Goal: Information Seeking & Learning: Learn about a topic

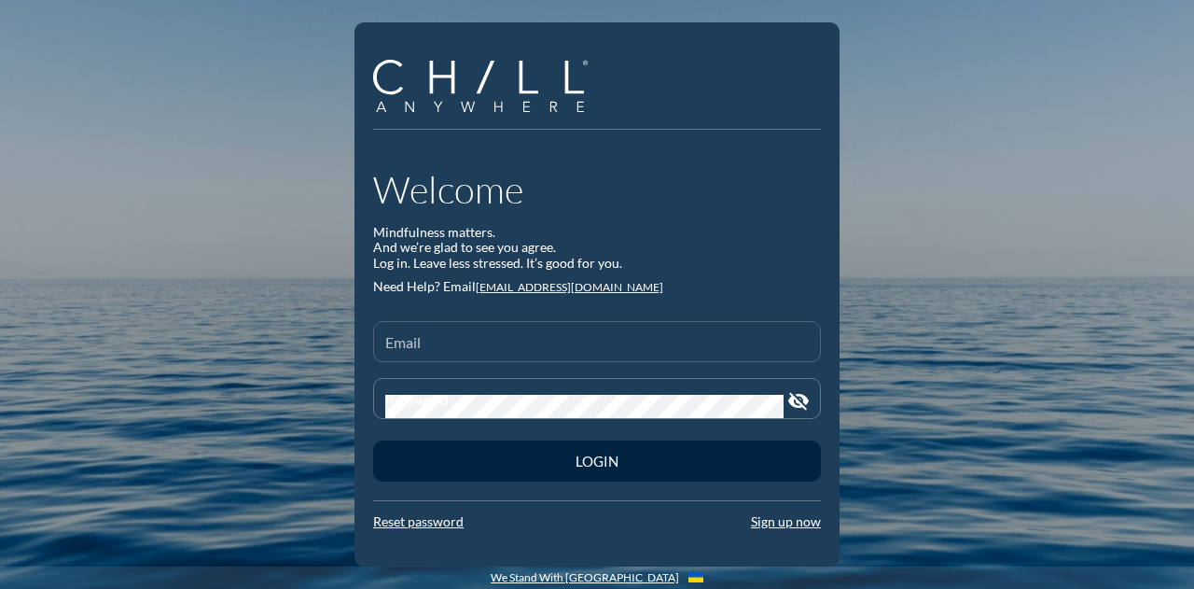
drag, startPoint x: 0, startPoint y: 0, endPoint x: 496, endPoint y: 342, distance: 602.9
click at [496, 342] on input "Email" at bounding box center [596, 349] width 423 height 23
type input "[EMAIL_ADDRESS][DOMAIN_NAME]"
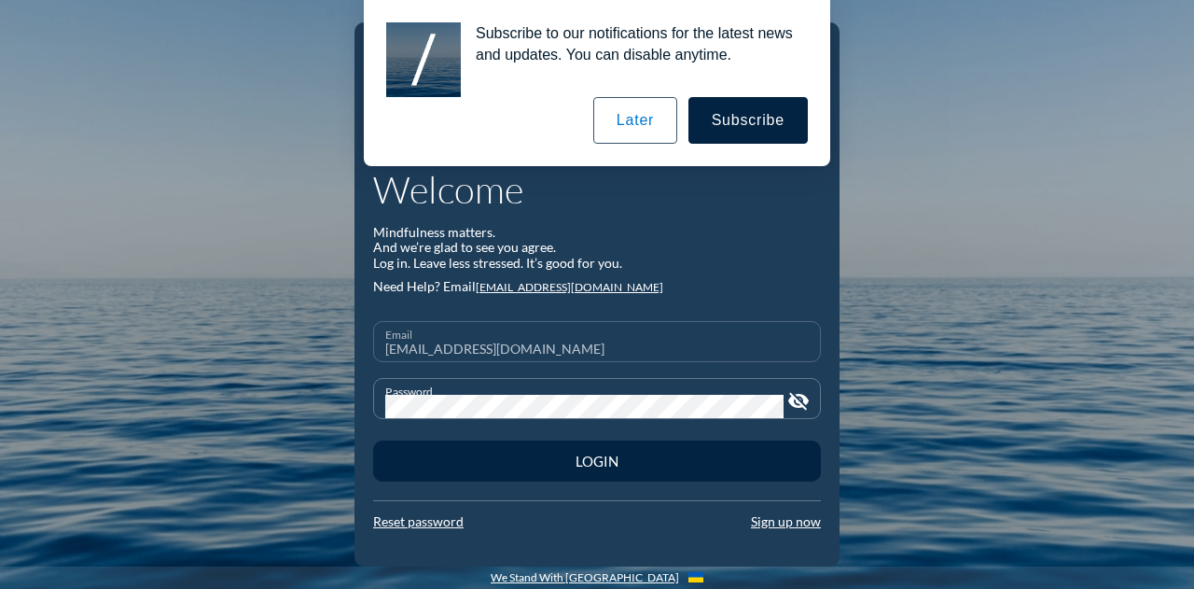
click at [373, 440] on button "Login" at bounding box center [597, 460] width 448 height 41
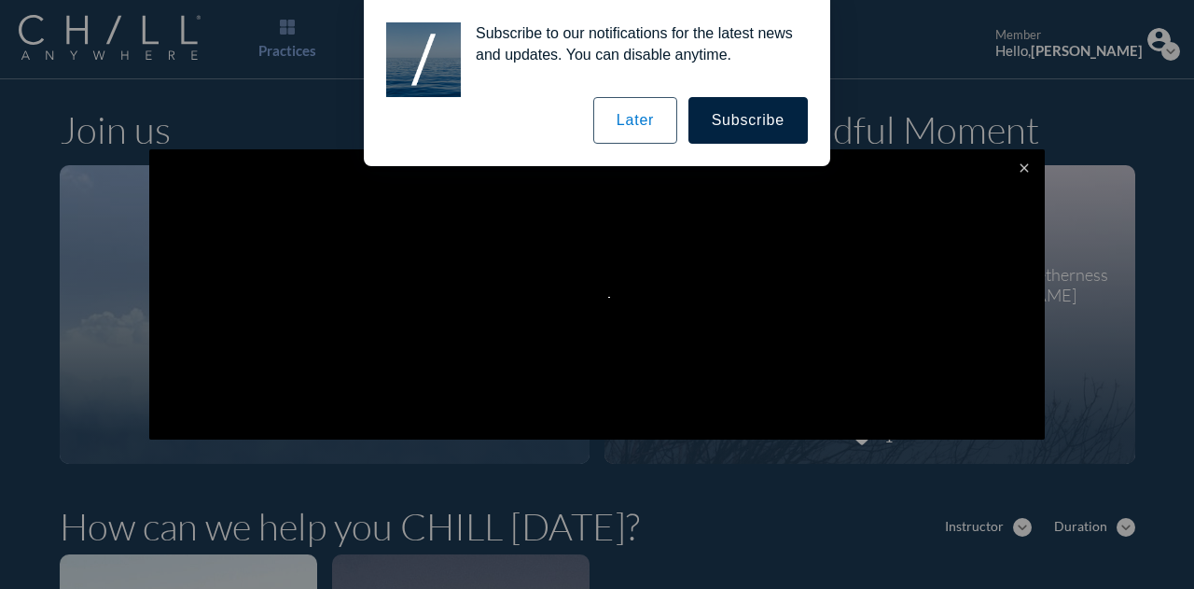
click at [659, 122] on button "Later" at bounding box center [635, 120] width 84 height 47
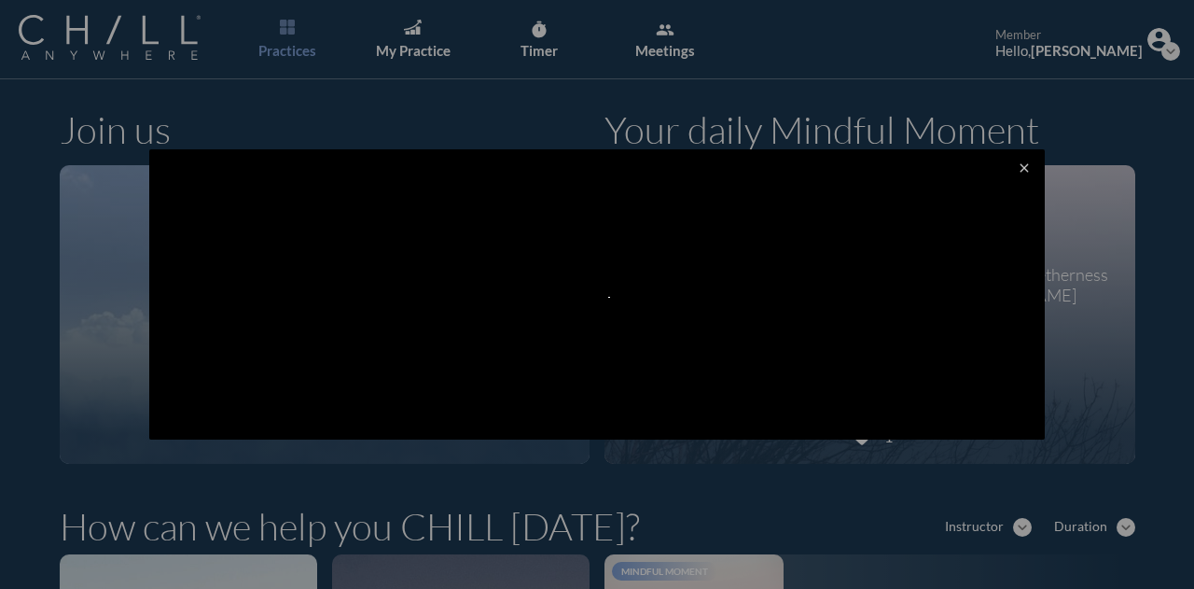
click at [1017, 169] on icon "close" at bounding box center [1024, 167] width 15 height 15
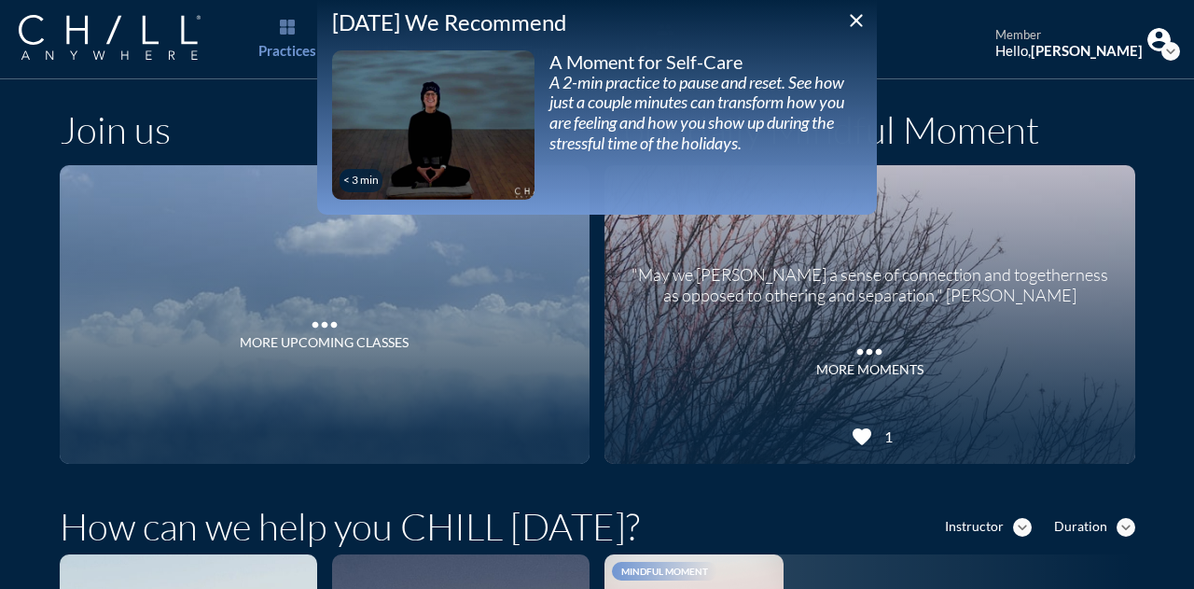
click at [859, 20] on icon "close" at bounding box center [856, 20] width 22 height 22
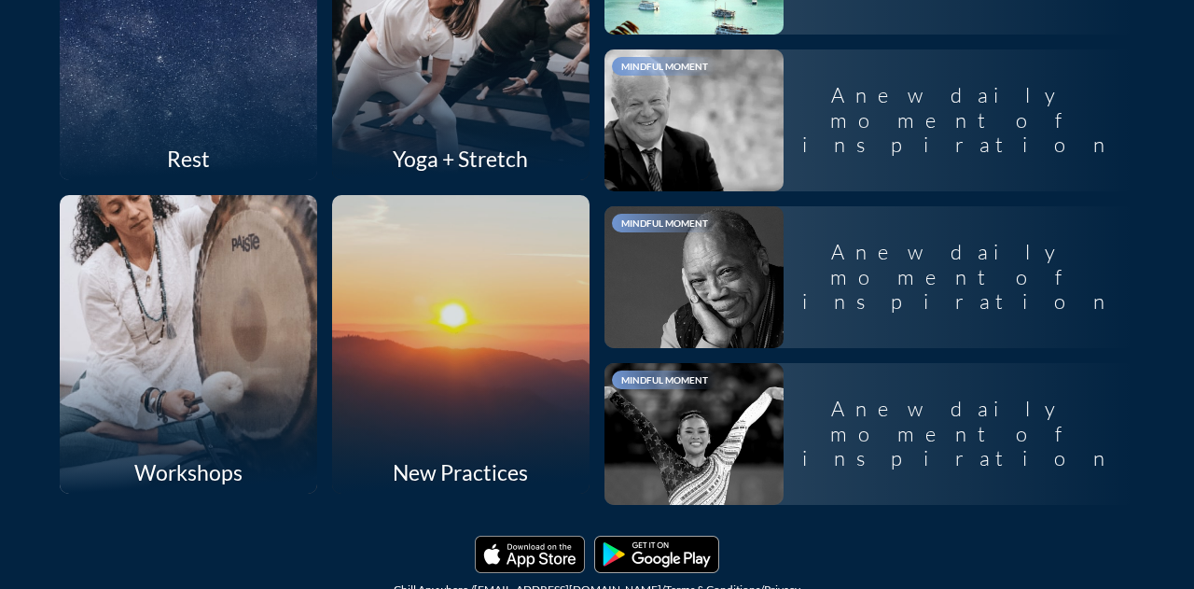
scroll to position [1946, 0]
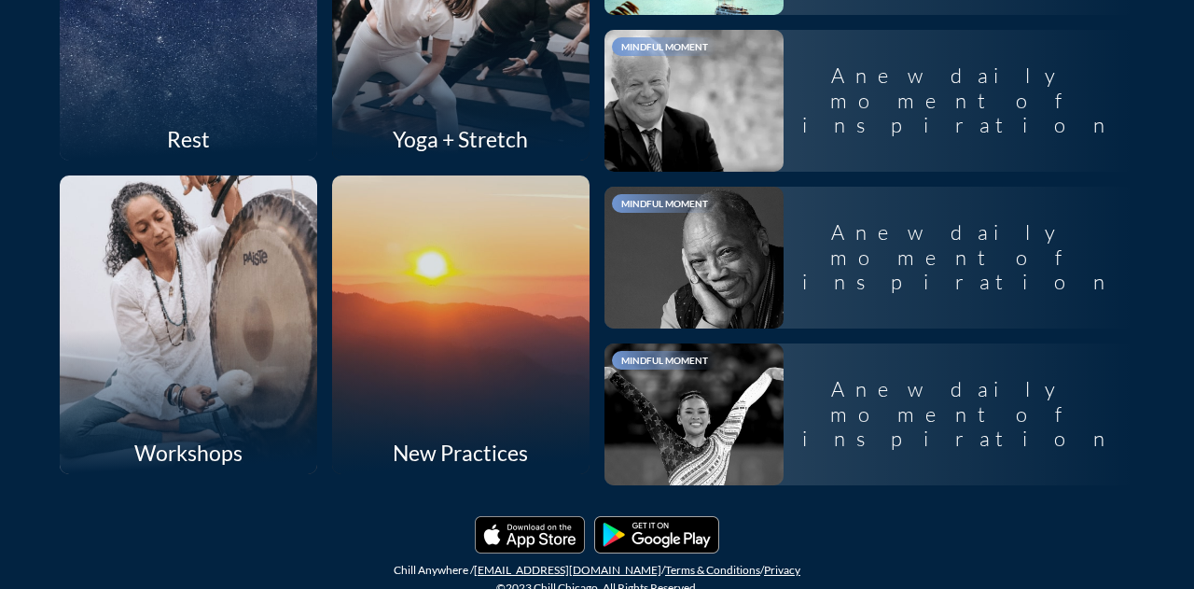
click at [450, 334] on div at bounding box center [460, 324] width 273 height 316
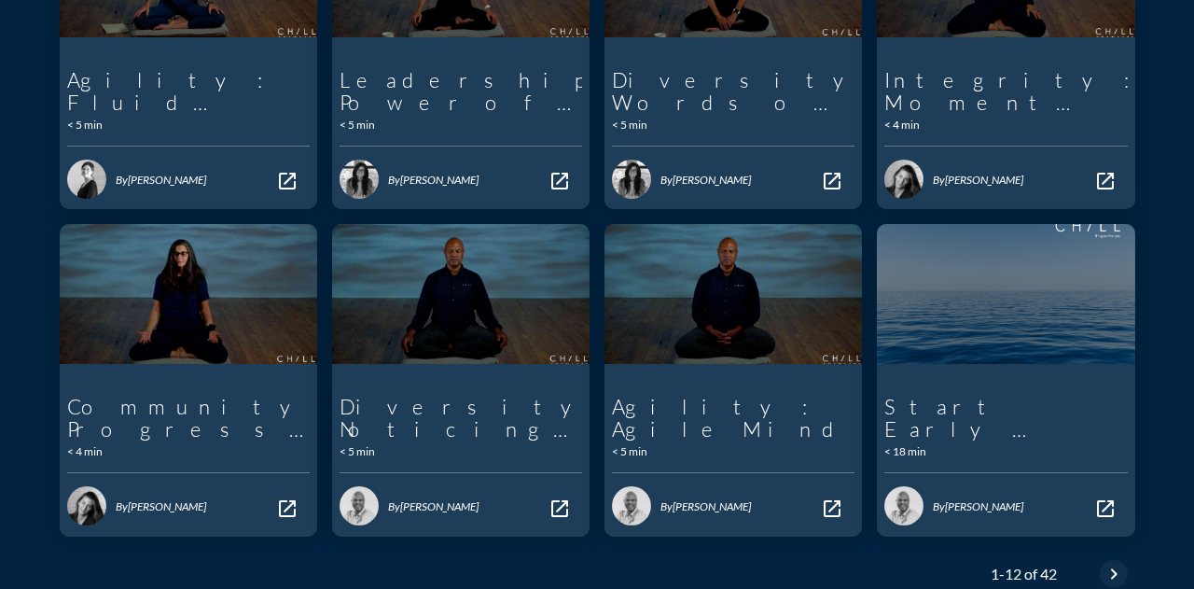
scroll to position [840, 0]
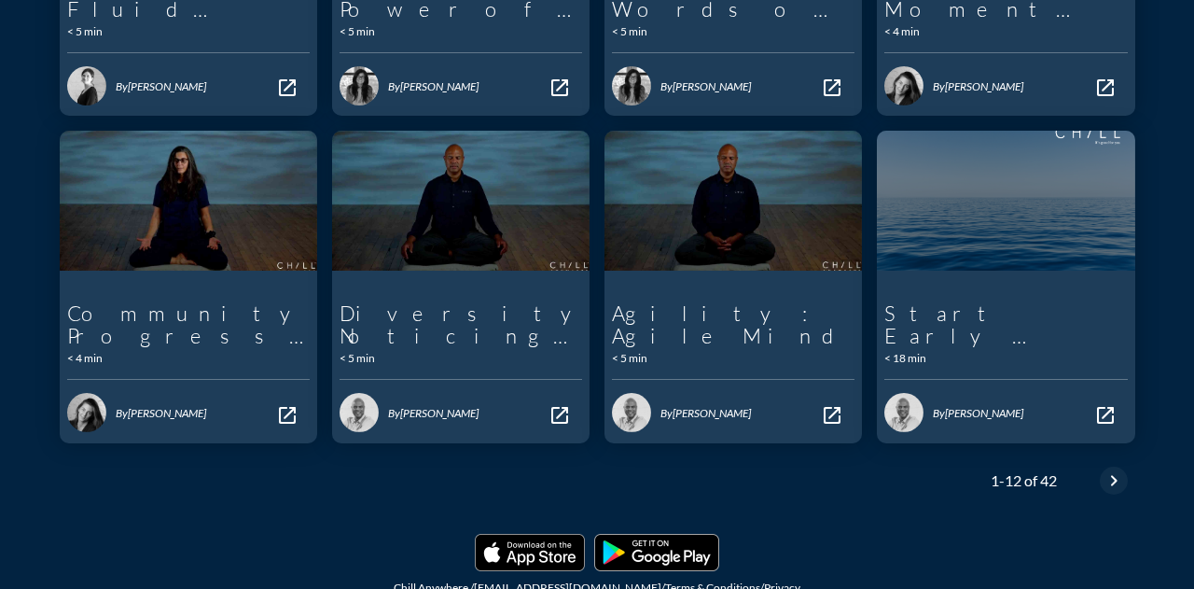
click at [1103, 473] on icon "chevron_right" at bounding box center [1114, 480] width 22 height 22
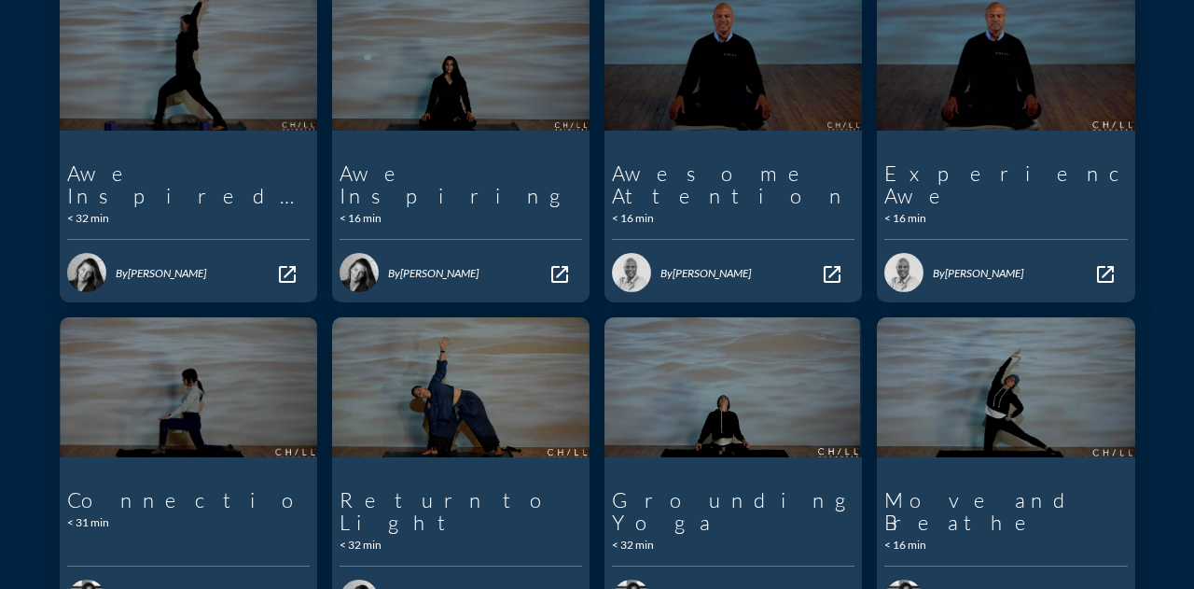
scroll to position [746, 0]
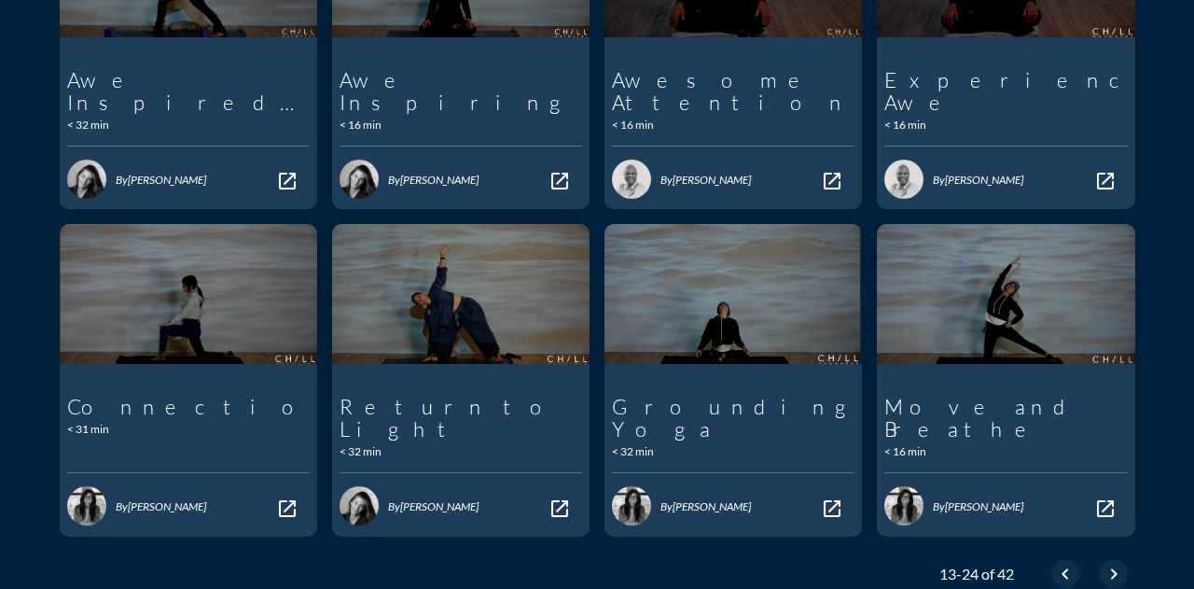
click at [1116, 562] on icon "chevron_right" at bounding box center [1114, 573] width 22 height 22
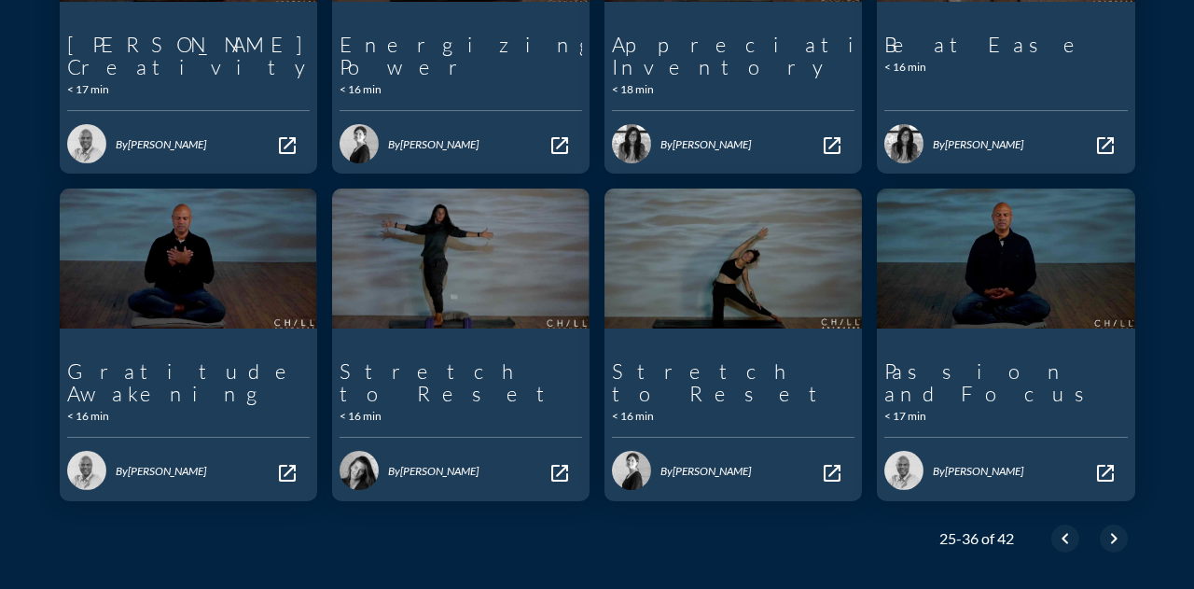
scroll to position [798, 0]
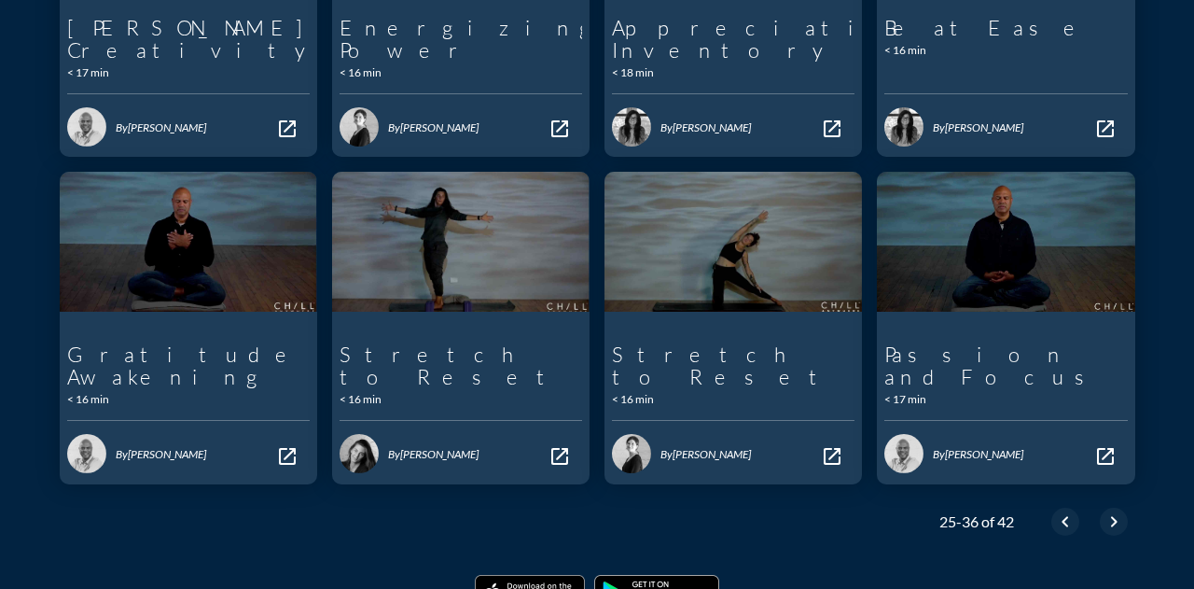
click at [1103, 510] on icon "chevron_right" at bounding box center [1114, 521] width 22 height 22
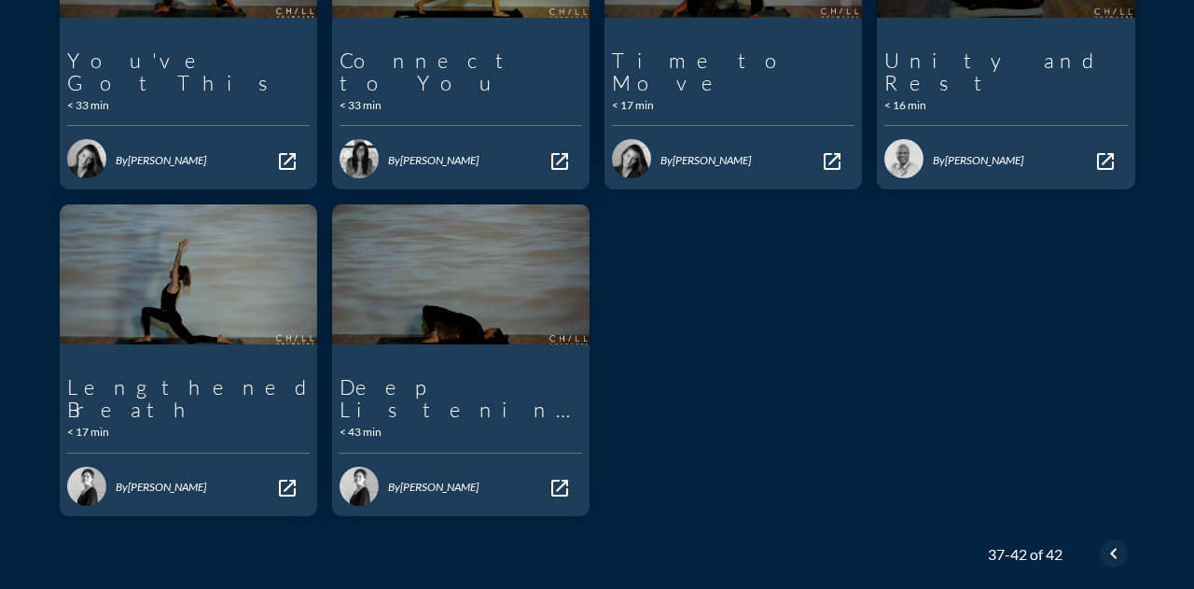
scroll to position [466, 0]
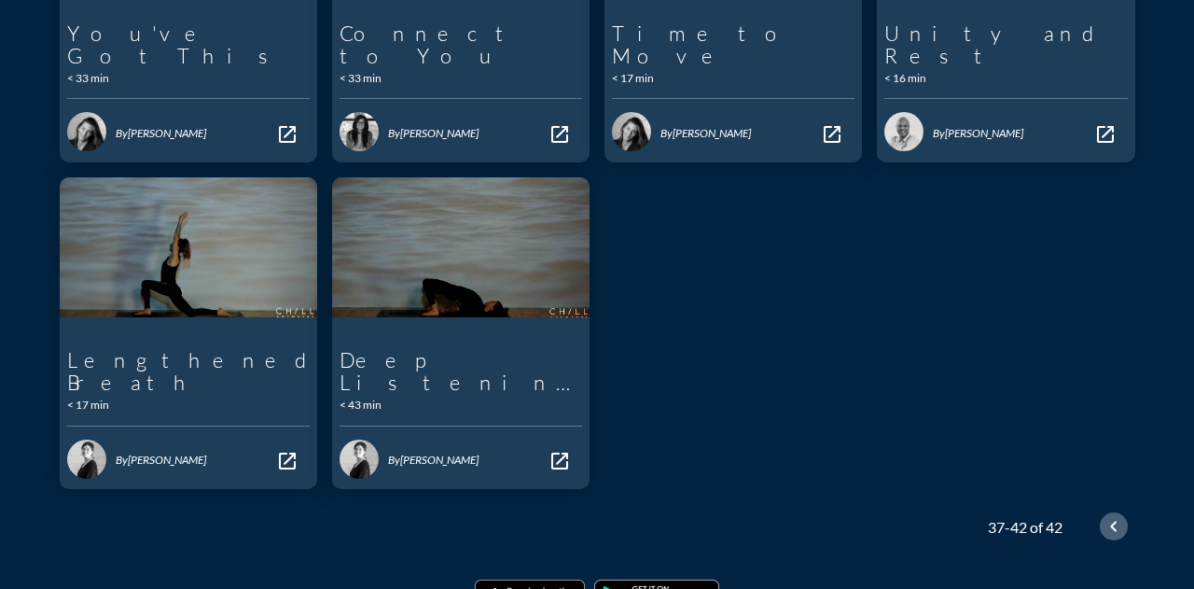
click at [1116, 515] on icon "chevron_left" at bounding box center [1114, 526] width 22 height 22
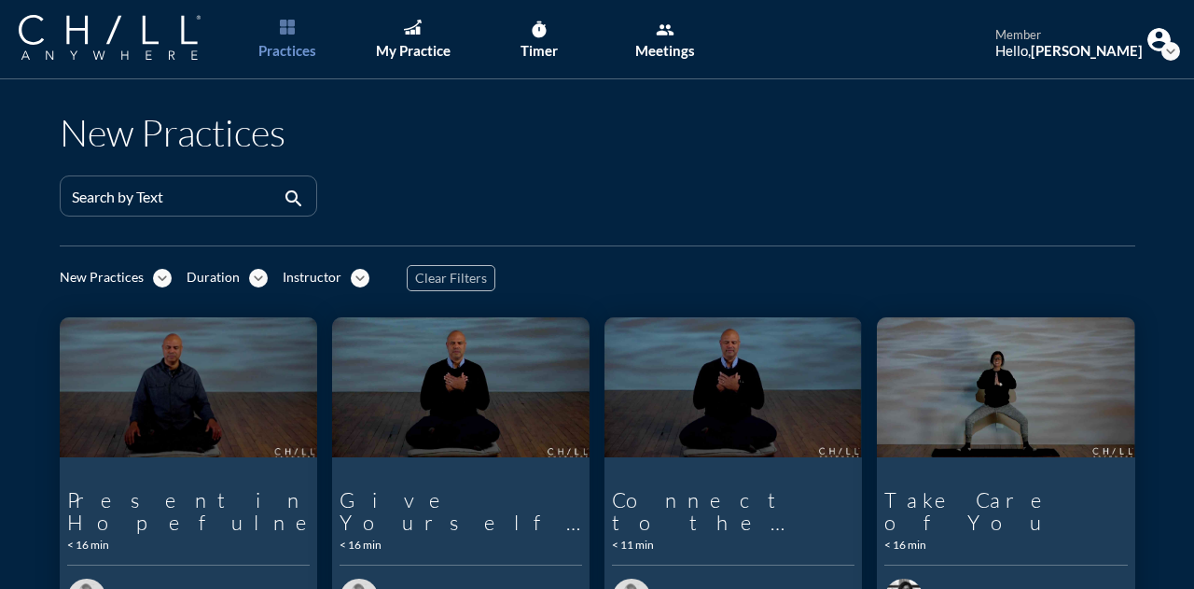
click at [451, 280] on span "Clear Filters" at bounding box center [451, 279] width 72 height 16
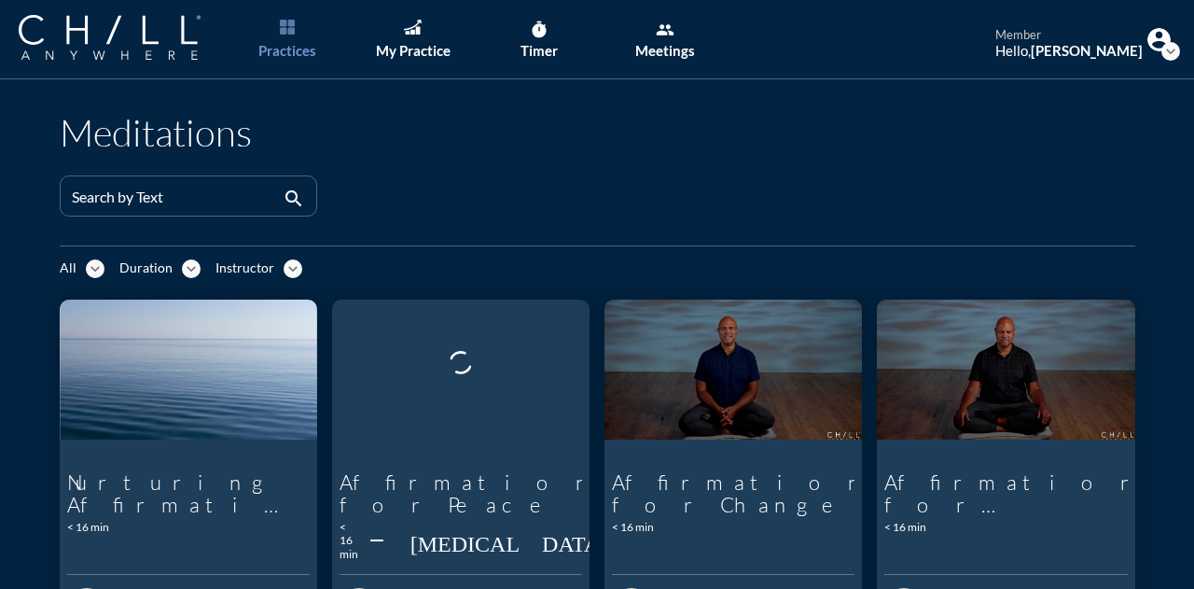
click at [86, 267] on icon "expand_more" at bounding box center [95, 268] width 19 height 19
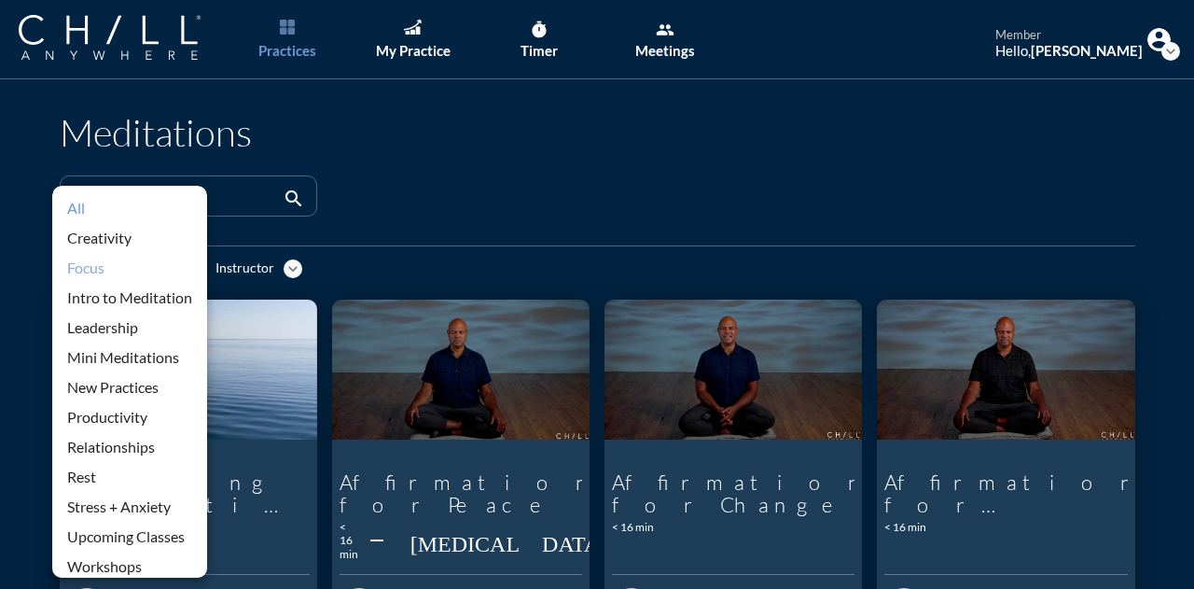
click at [142, 273] on div "Focus" at bounding box center [129, 268] width 125 height 22
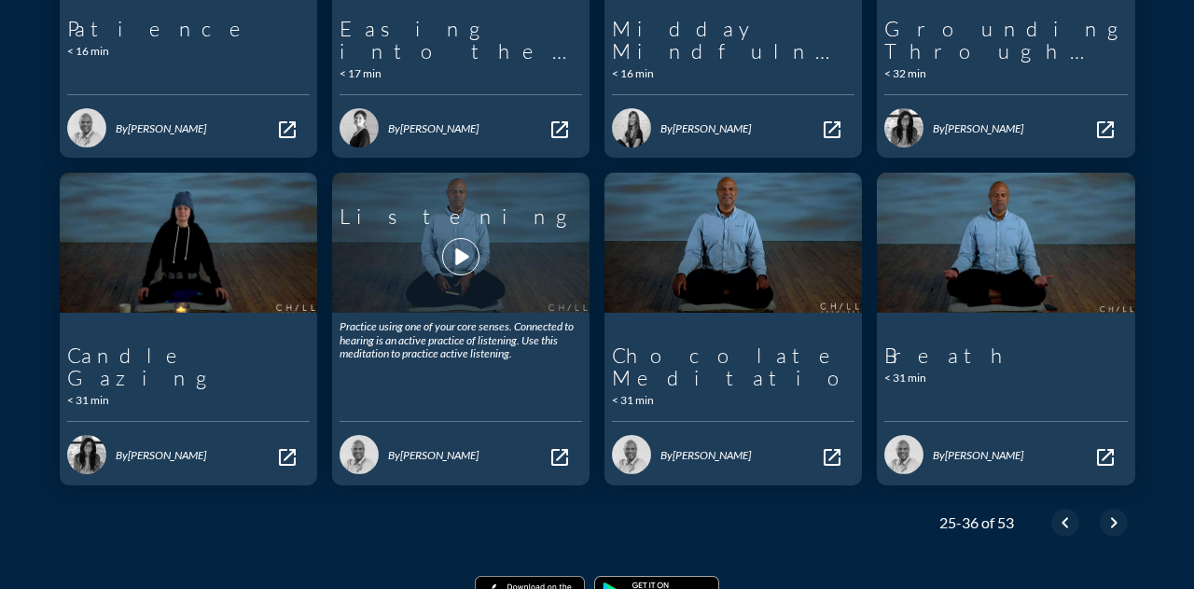
scroll to position [821, 0]
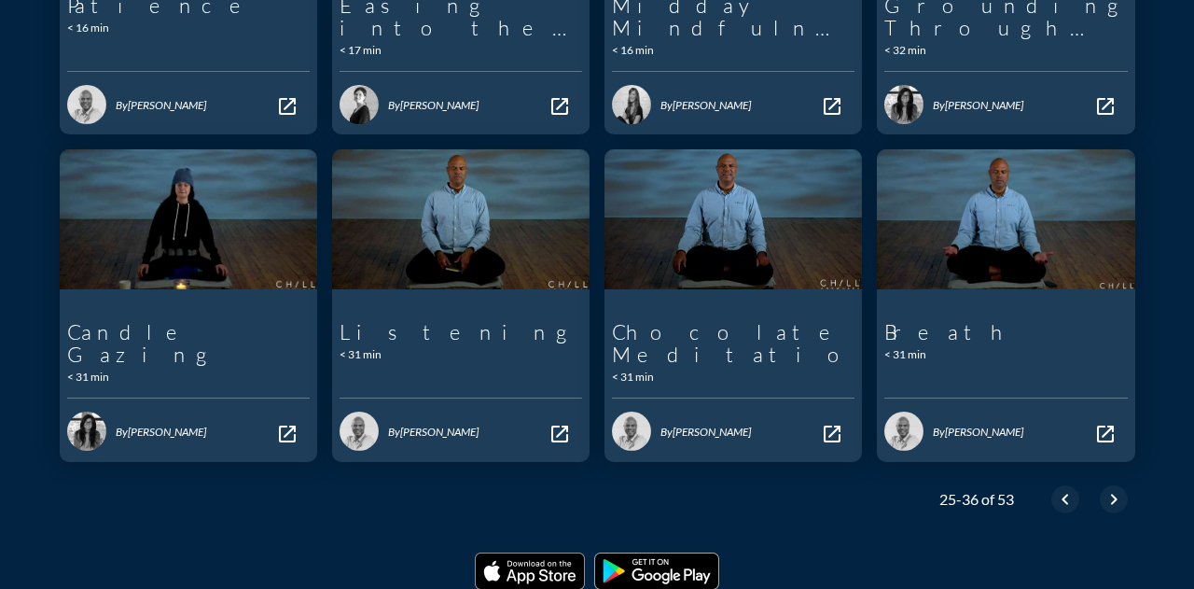
click at [1103, 488] on icon "chevron_right" at bounding box center [1114, 499] width 22 height 22
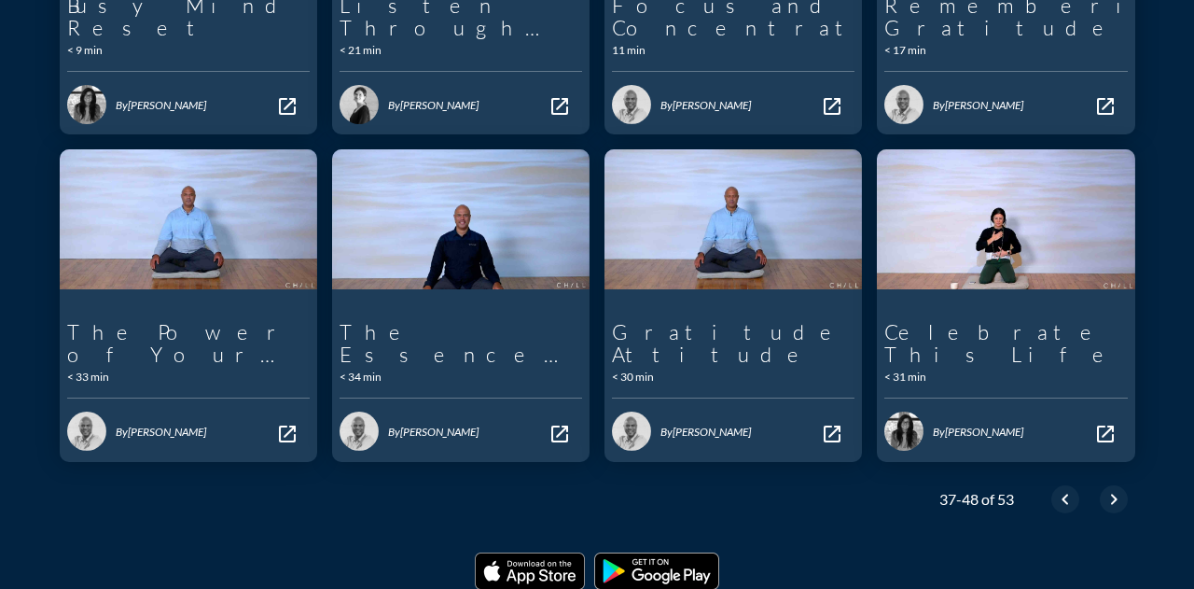
scroll to position [821, 0]
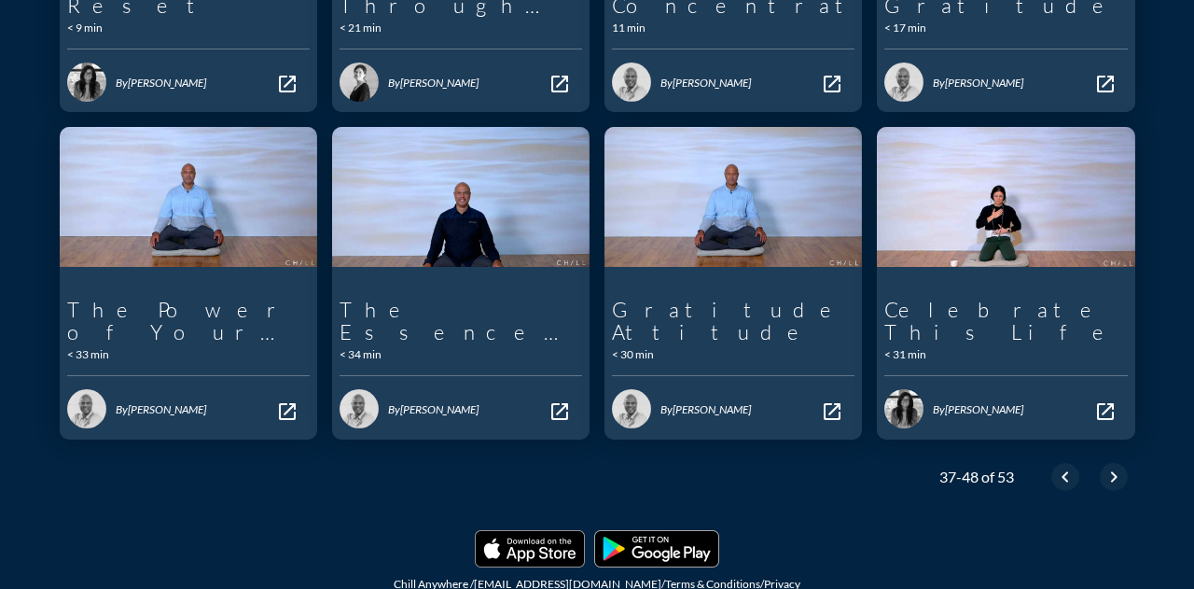
click at [1109, 465] on icon "chevron_right" at bounding box center [1114, 476] width 22 height 22
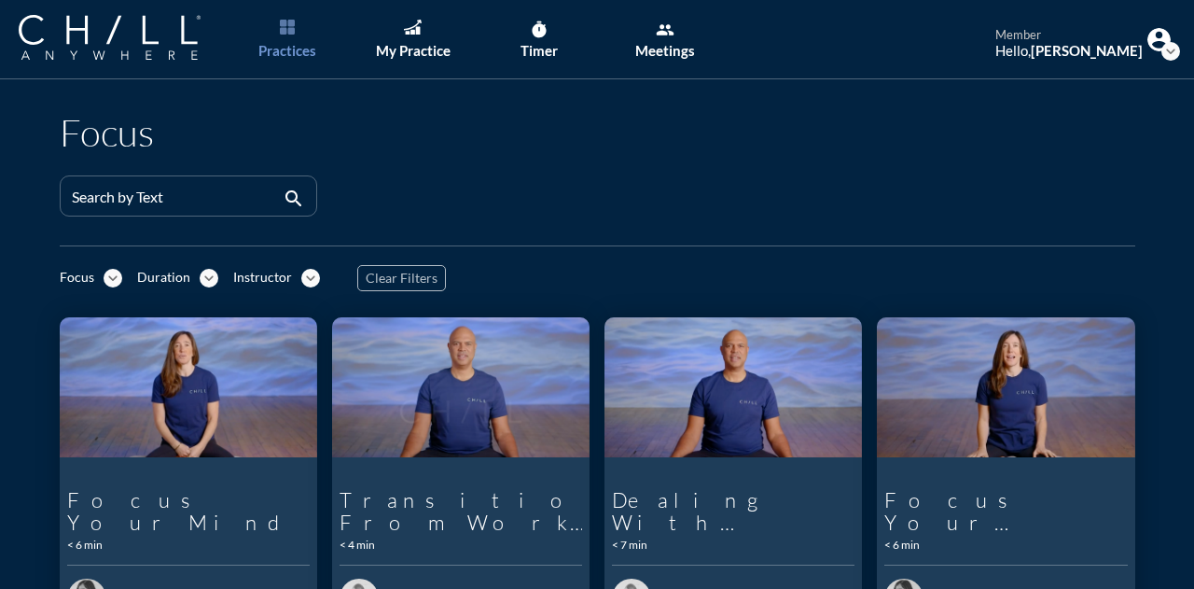
click at [104, 276] on icon "expand_more" at bounding box center [113, 278] width 19 height 19
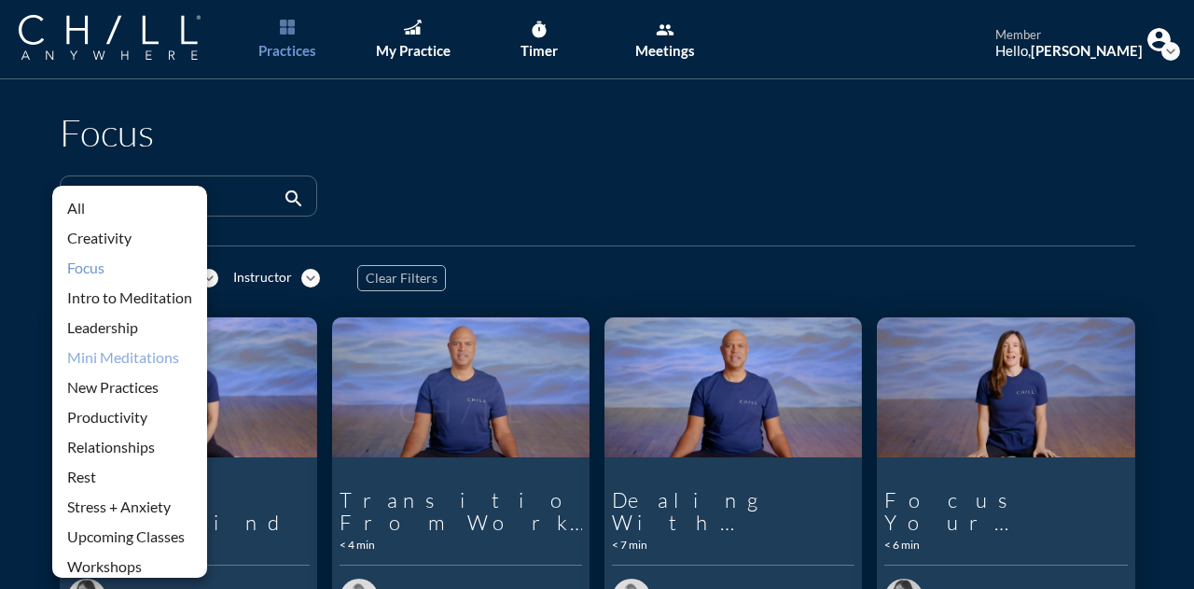
click at [135, 355] on div "Mini Meditations" at bounding box center [129, 357] width 125 height 22
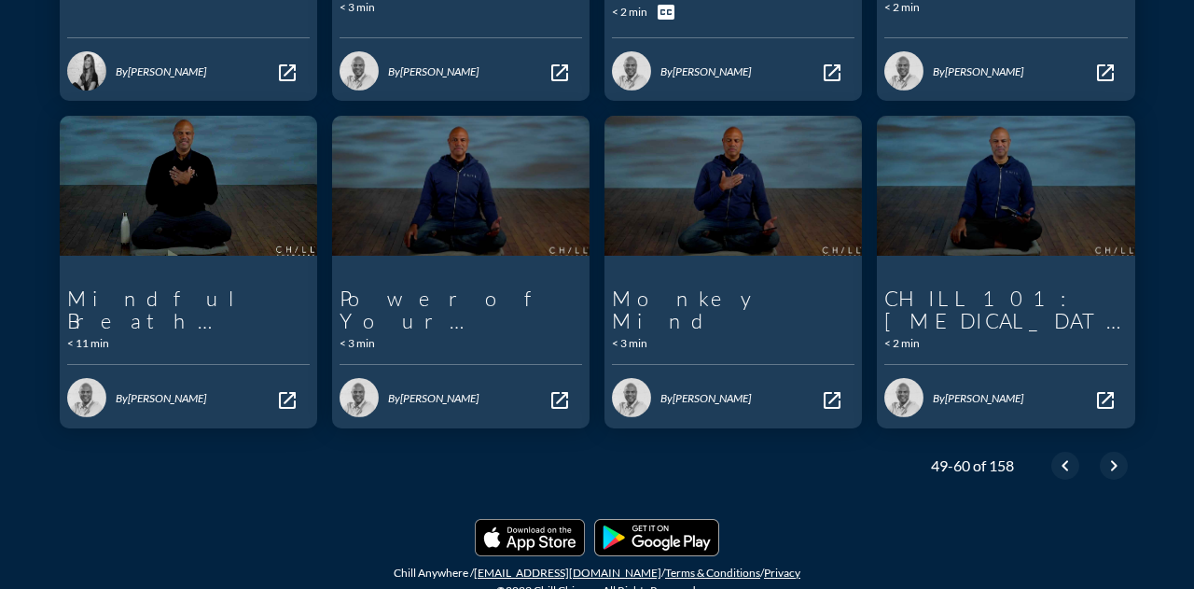
scroll to position [875, 0]
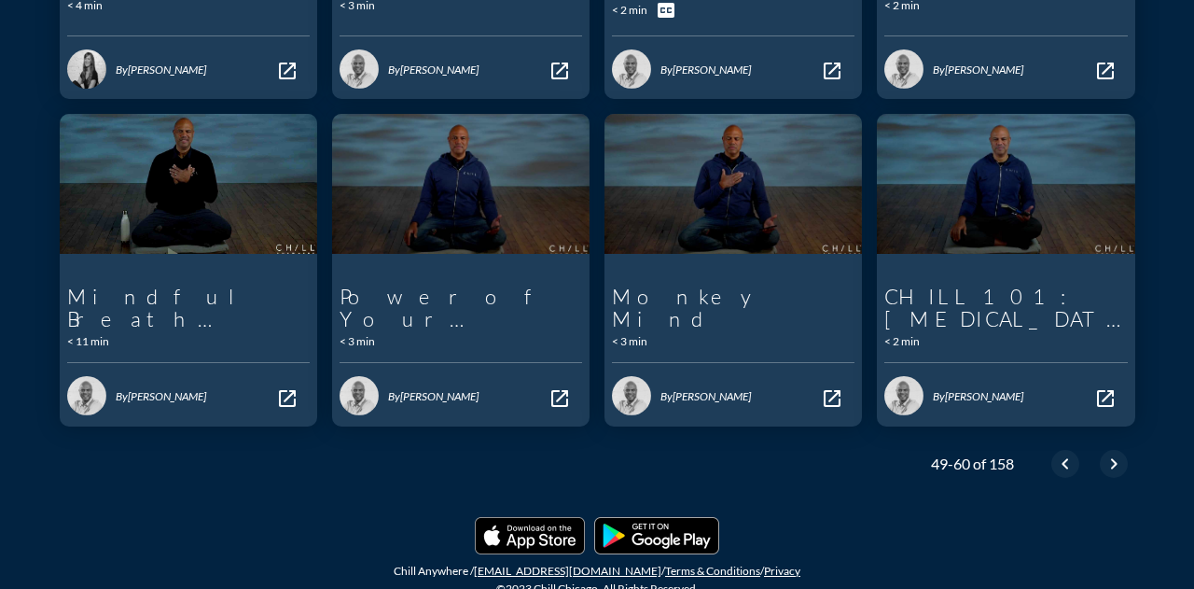
click at [1103, 452] on icon "chevron_right" at bounding box center [1114, 463] width 22 height 22
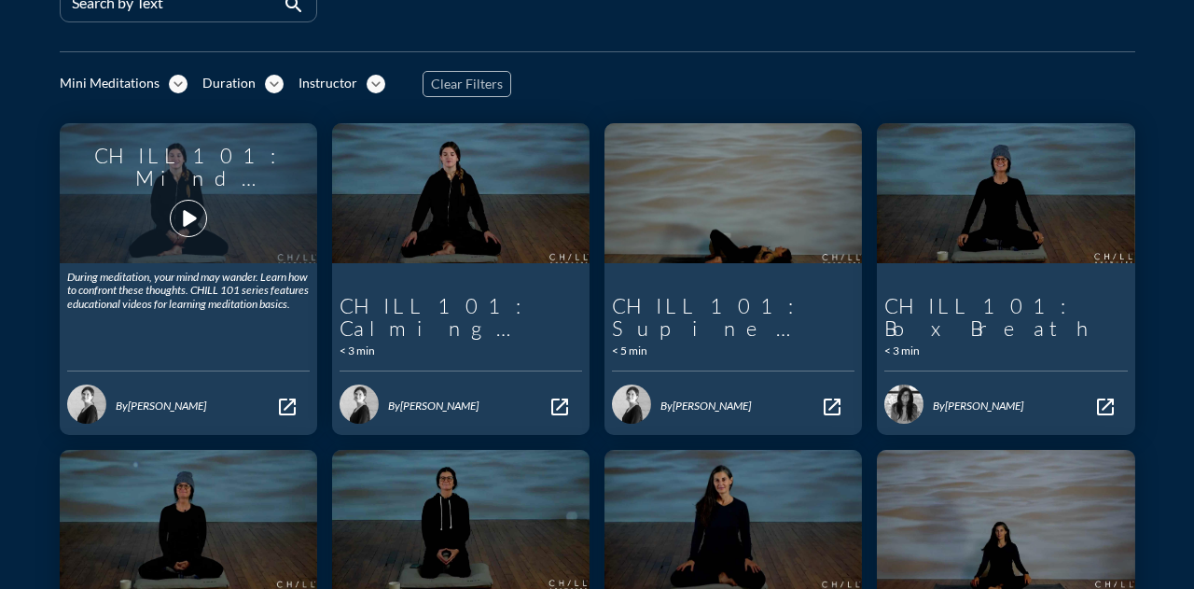
scroll to position [93, 0]
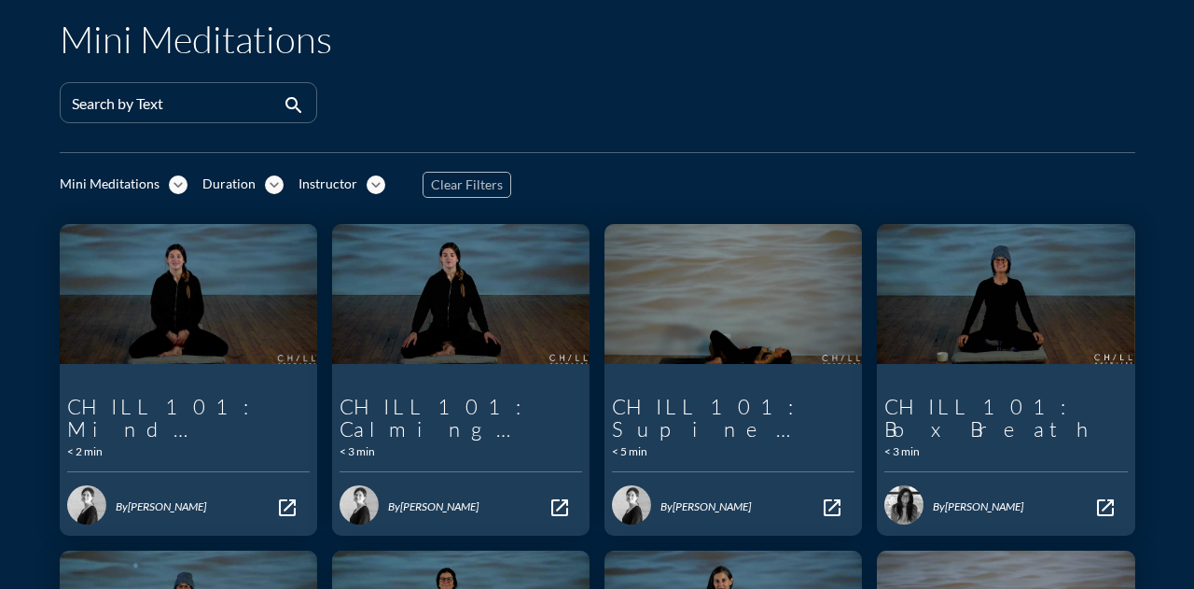
click at [157, 183] on div "Mini Meditations expand_more" at bounding box center [124, 185] width 128 height 20
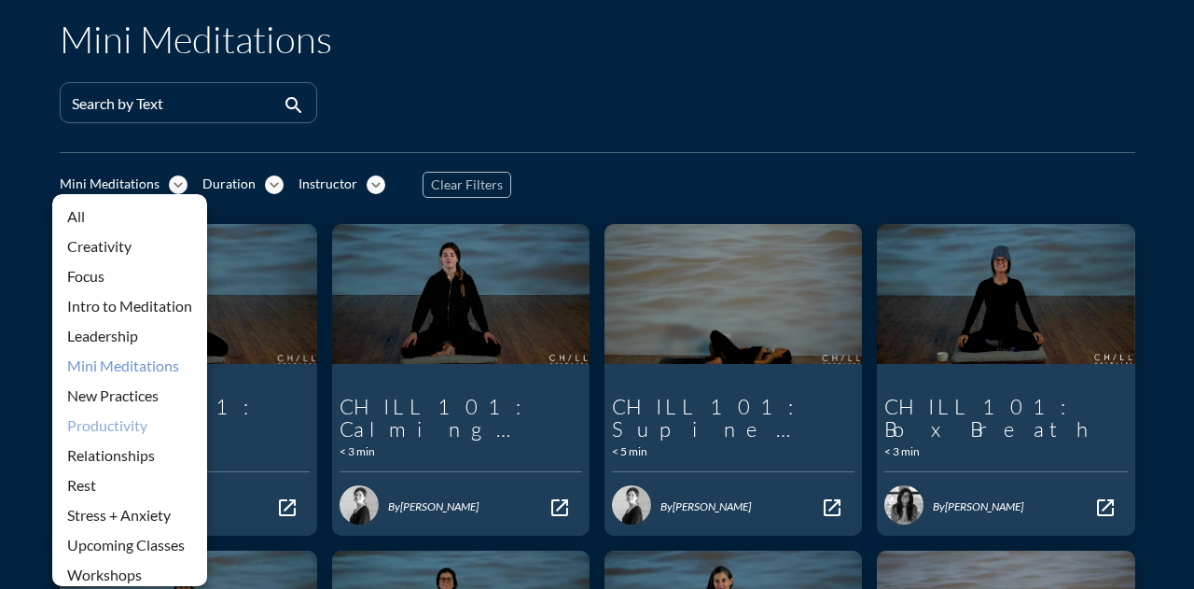
click at [154, 428] on div "Productivity" at bounding box center [129, 425] width 125 height 22
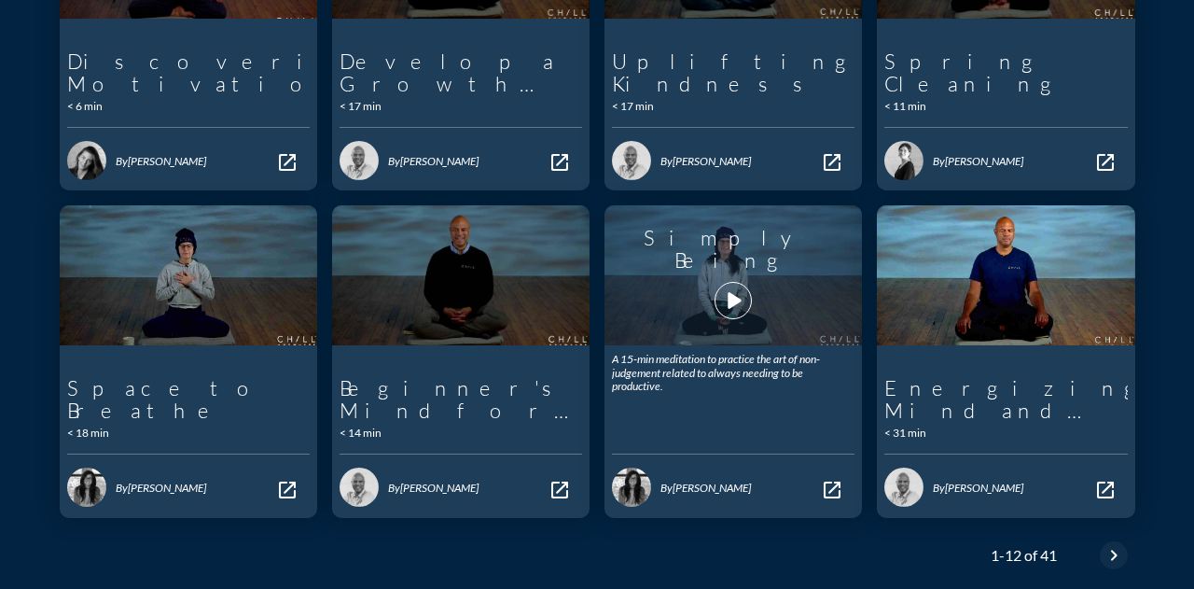
scroll to position [821, 0]
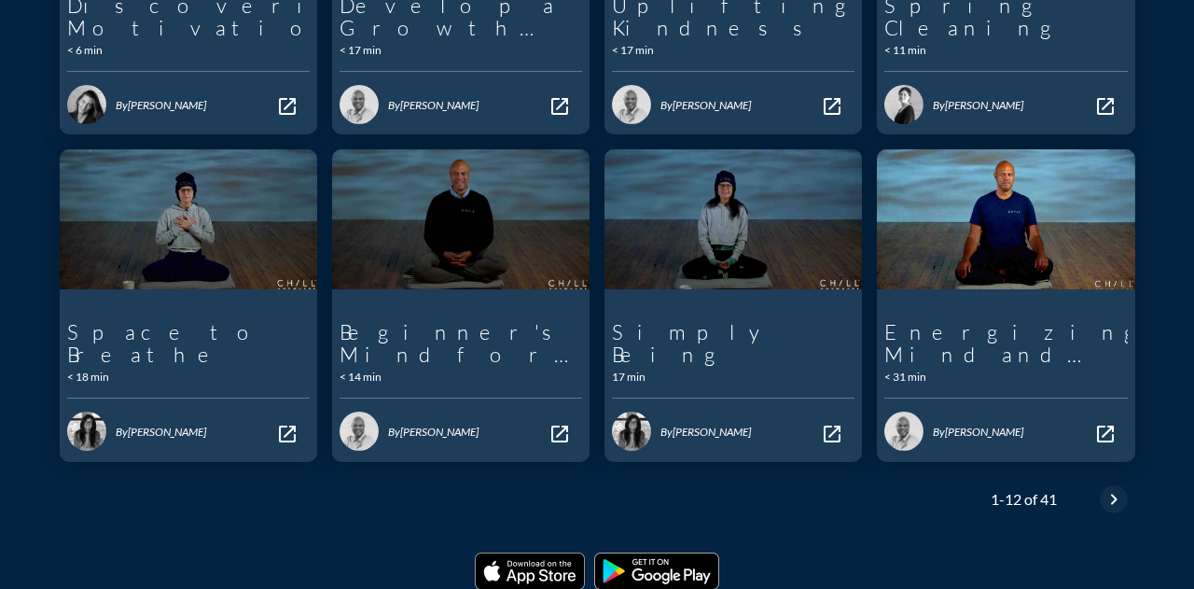
click at [1110, 488] on icon "chevron_right" at bounding box center [1114, 499] width 22 height 22
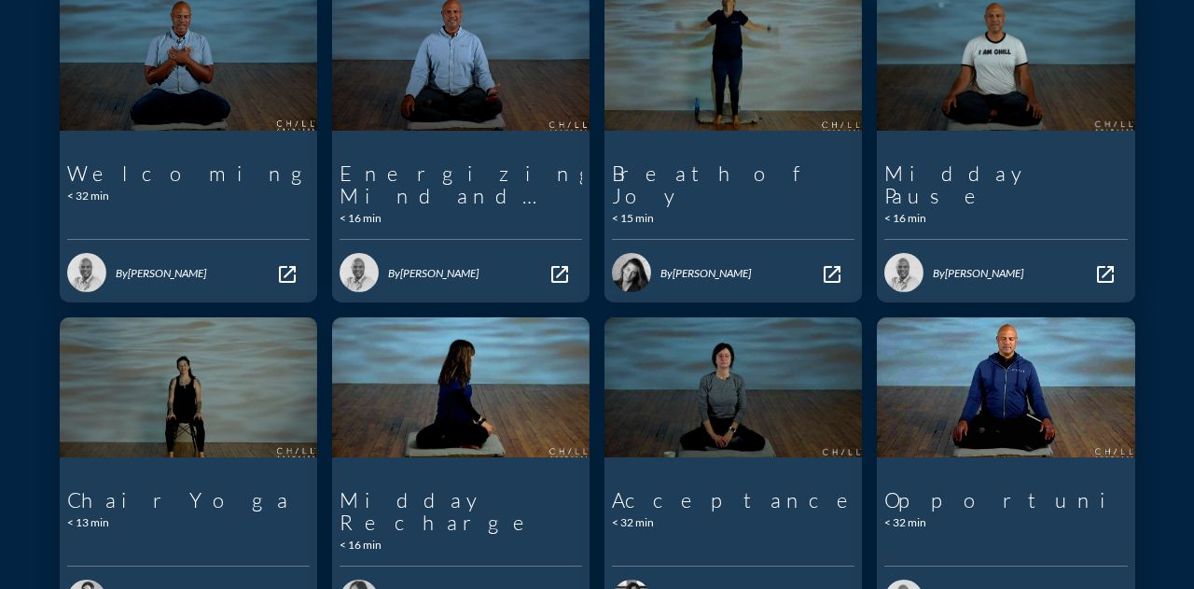
scroll to position [798, 0]
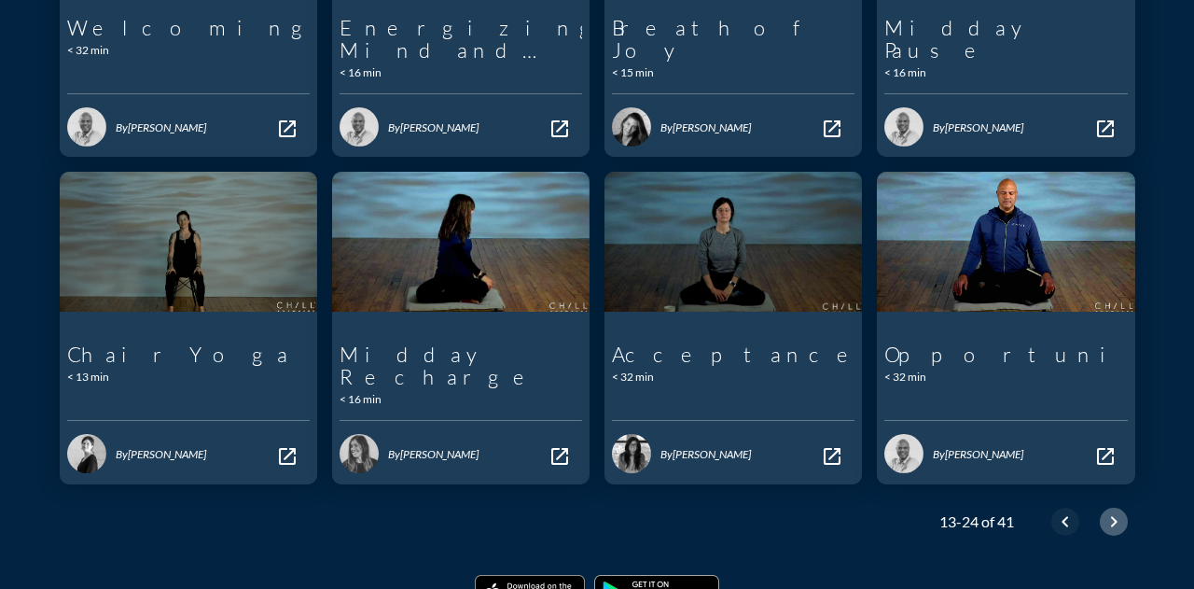
click at [1100, 510] on div "chevron_right" at bounding box center [1114, 521] width 28 height 22
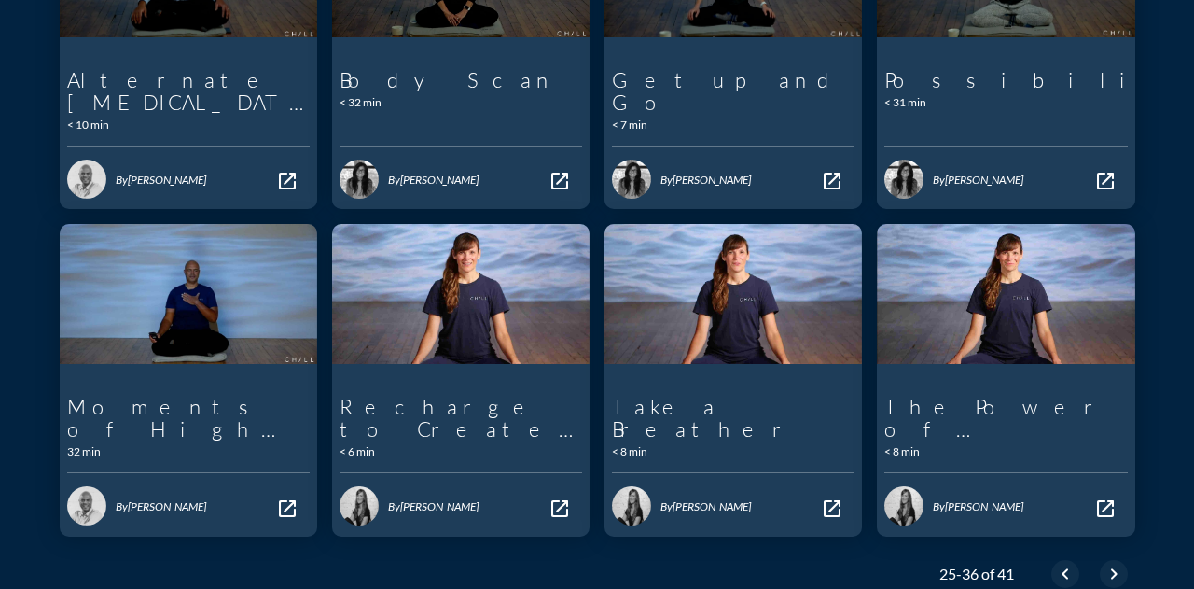
scroll to position [821, 0]
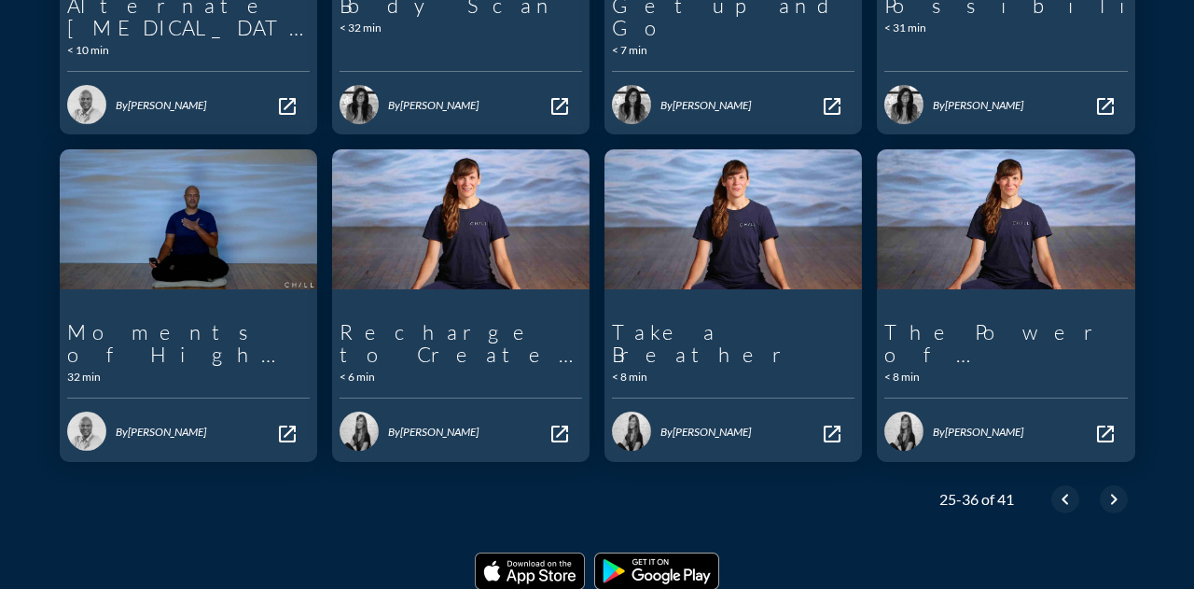
click at [1088, 477] on div "25-36 of 41 chevron_left chevron_right" at bounding box center [1026, 499] width 218 height 45
click at [1100, 488] on div "chevron_right" at bounding box center [1114, 499] width 28 height 22
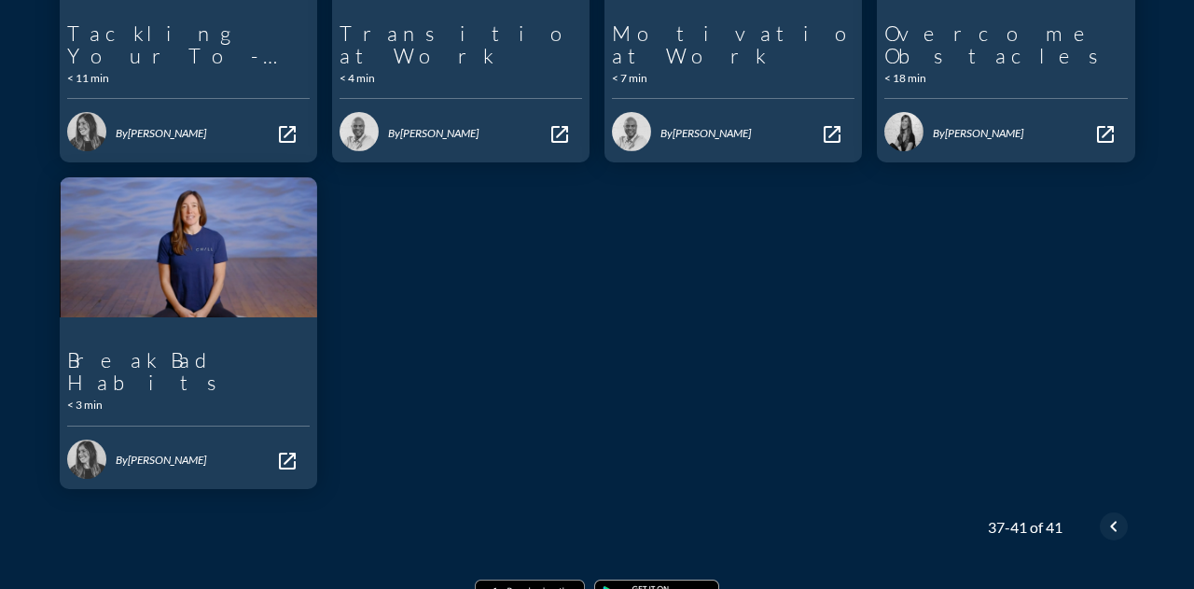
scroll to position [93, 0]
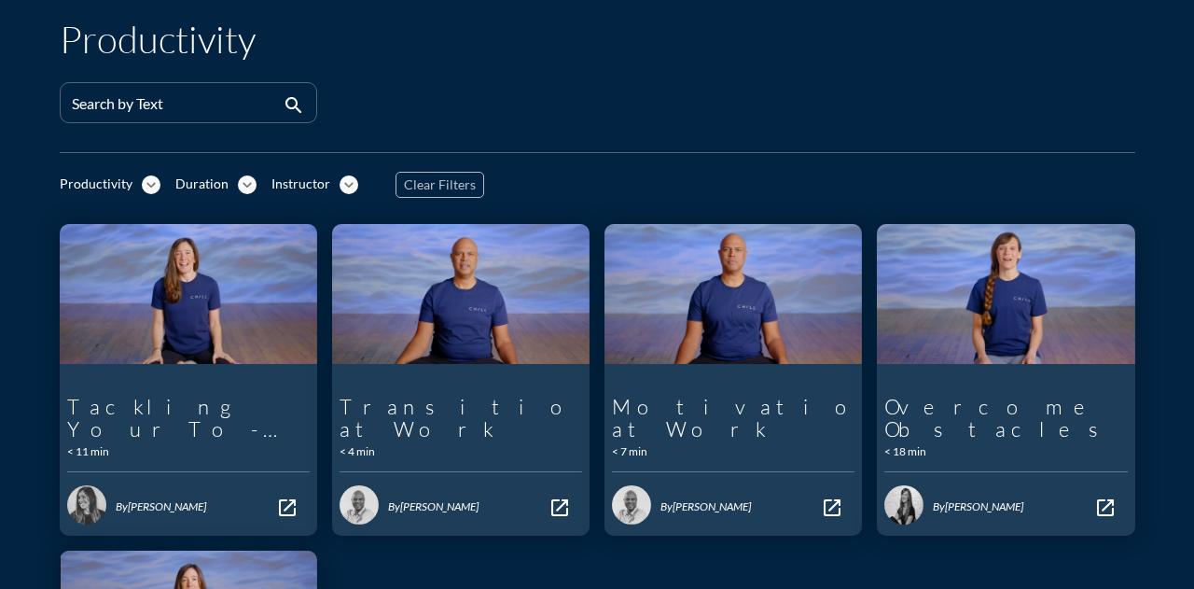
click at [118, 180] on div "Productivity" at bounding box center [96, 184] width 73 height 16
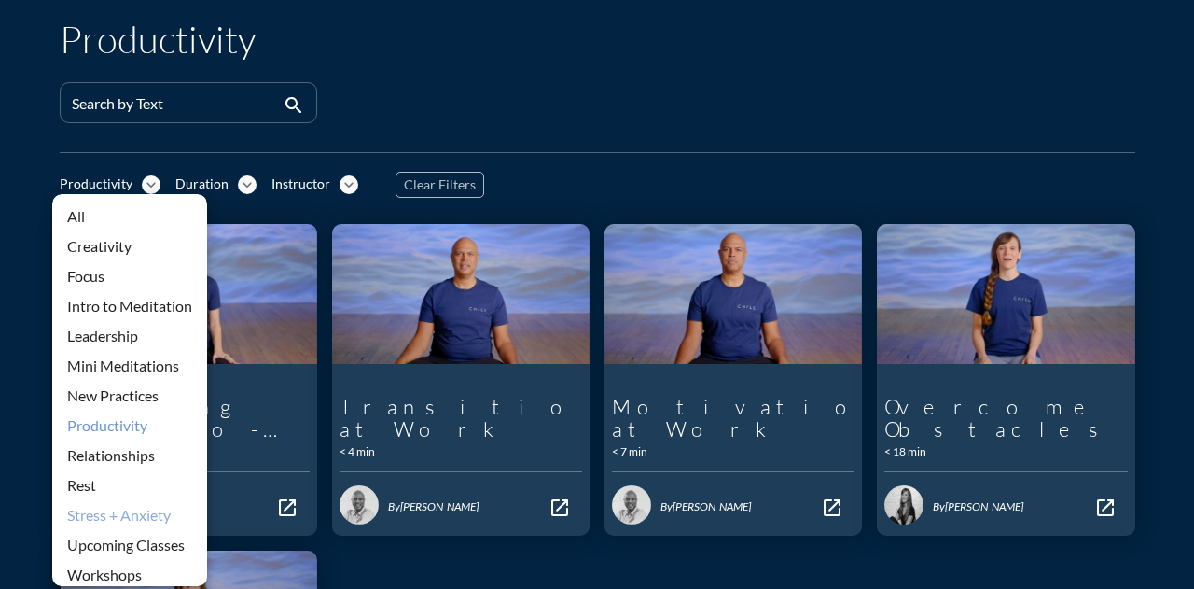
click at [120, 505] on div "Stress + Anxiety" at bounding box center [129, 515] width 125 height 22
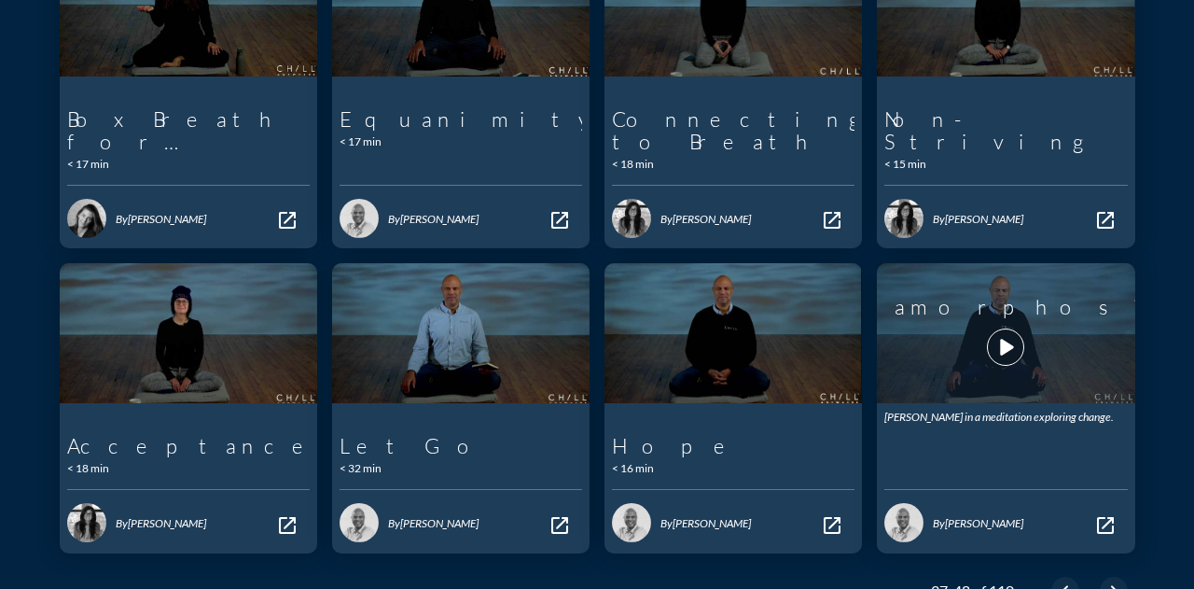
scroll to position [746, 0]
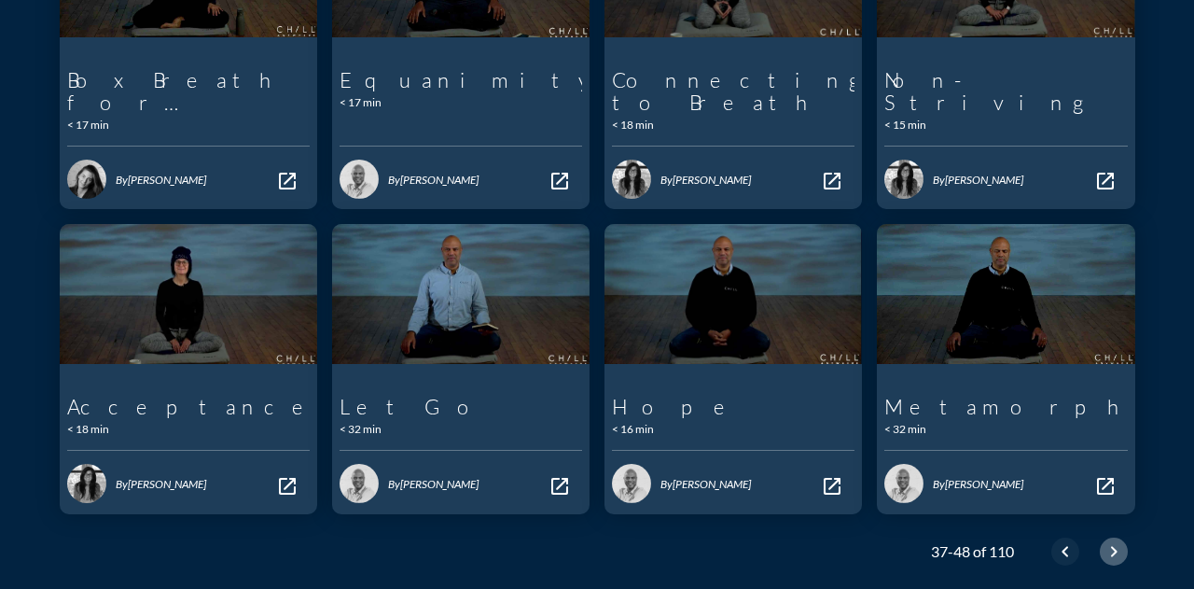
click at [1103, 540] on icon "chevron_right" at bounding box center [1114, 551] width 22 height 22
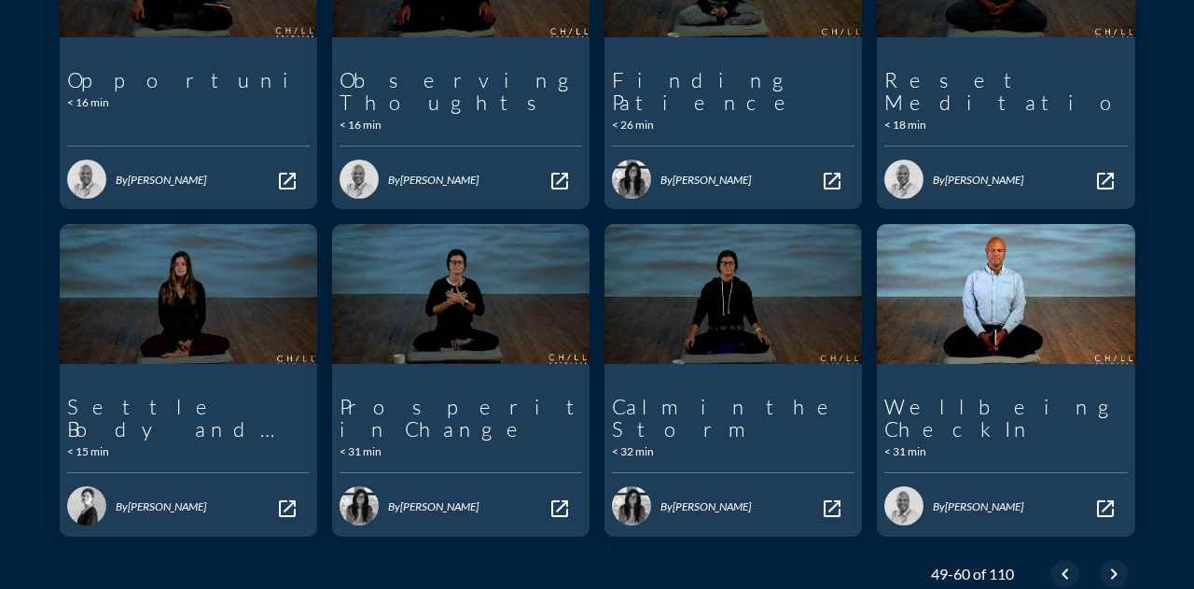
scroll to position [798, 0]
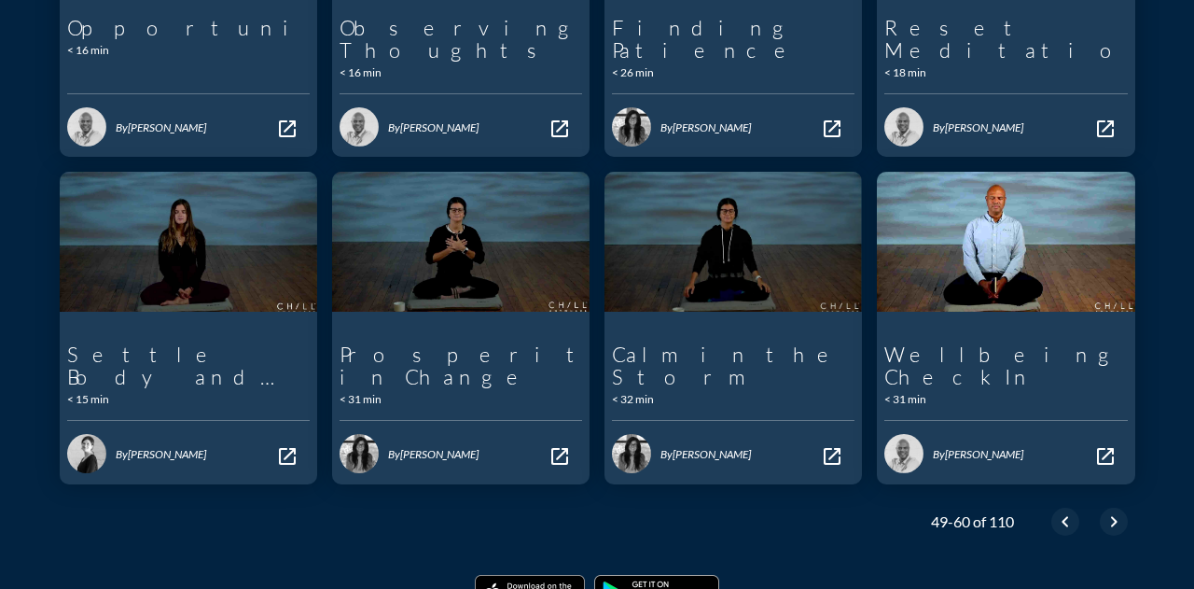
click at [1103, 510] on icon "chevron_right" at bounding box center [1114, 521] width 22 height 22
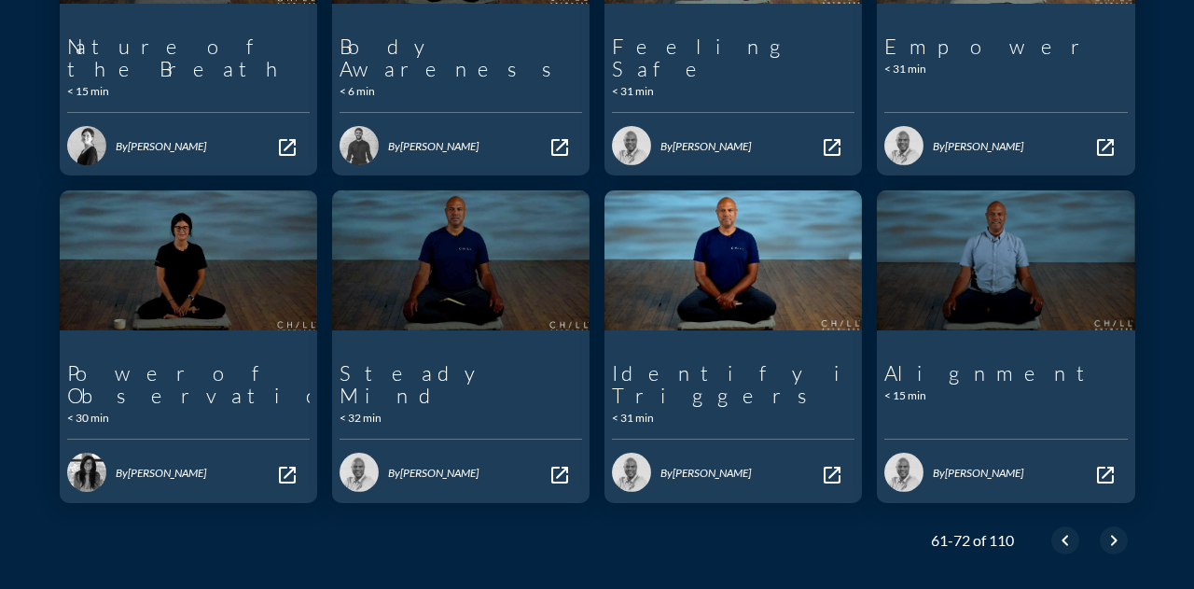
scroll to position [798, 0]
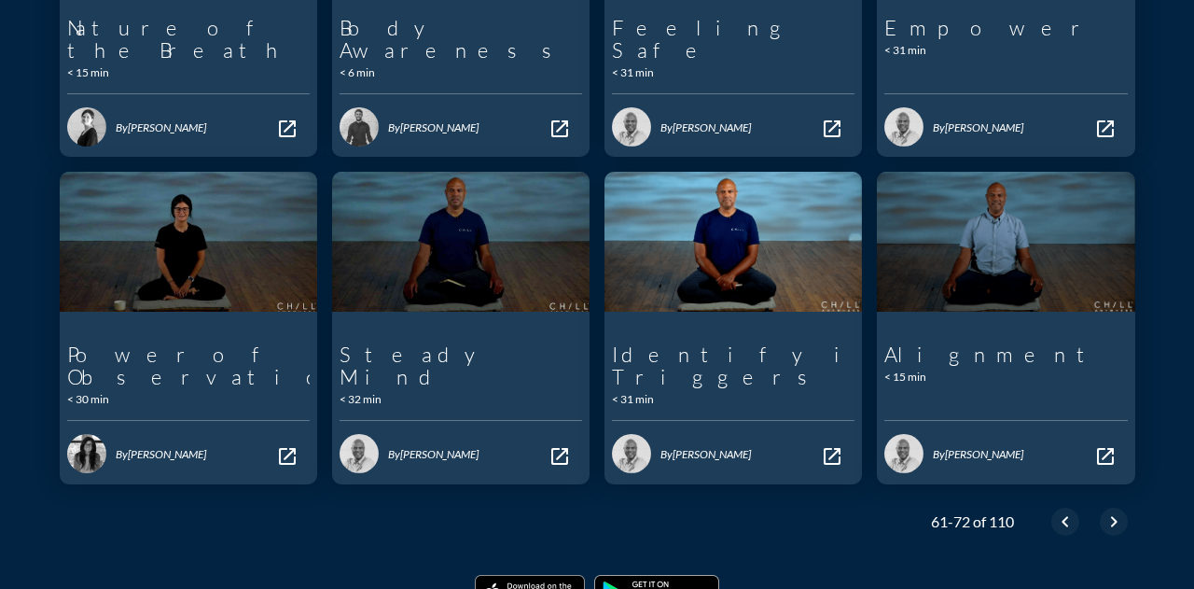
click at [1103, 510] on icon "chevron_right" at bounding box center [1114, 521] width 22 height 22
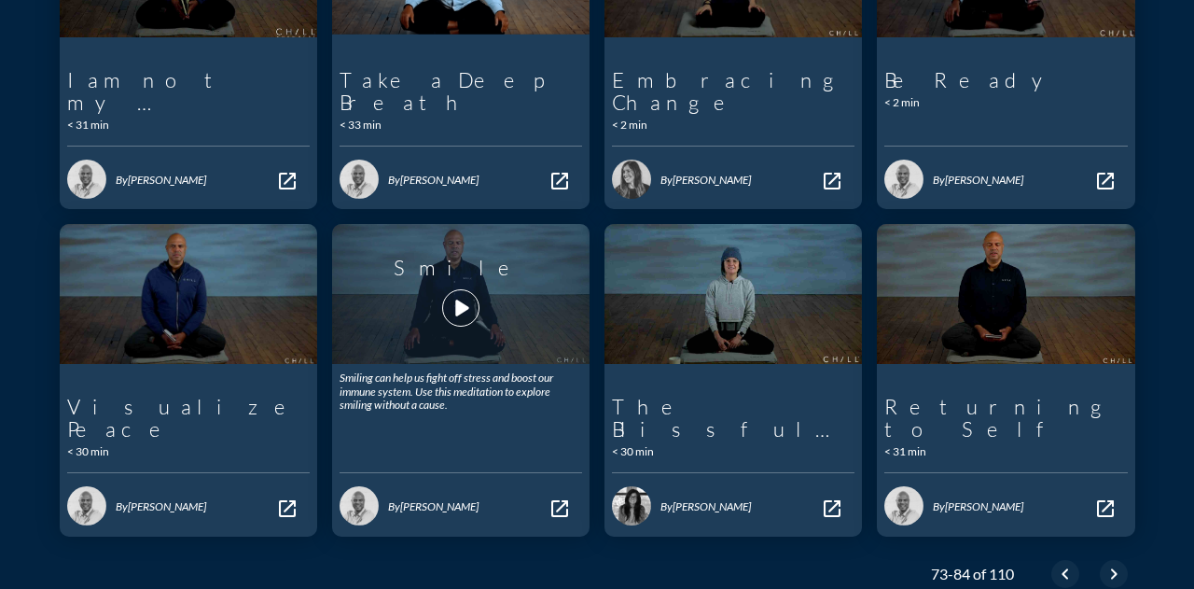
scroll to position [821, 0]
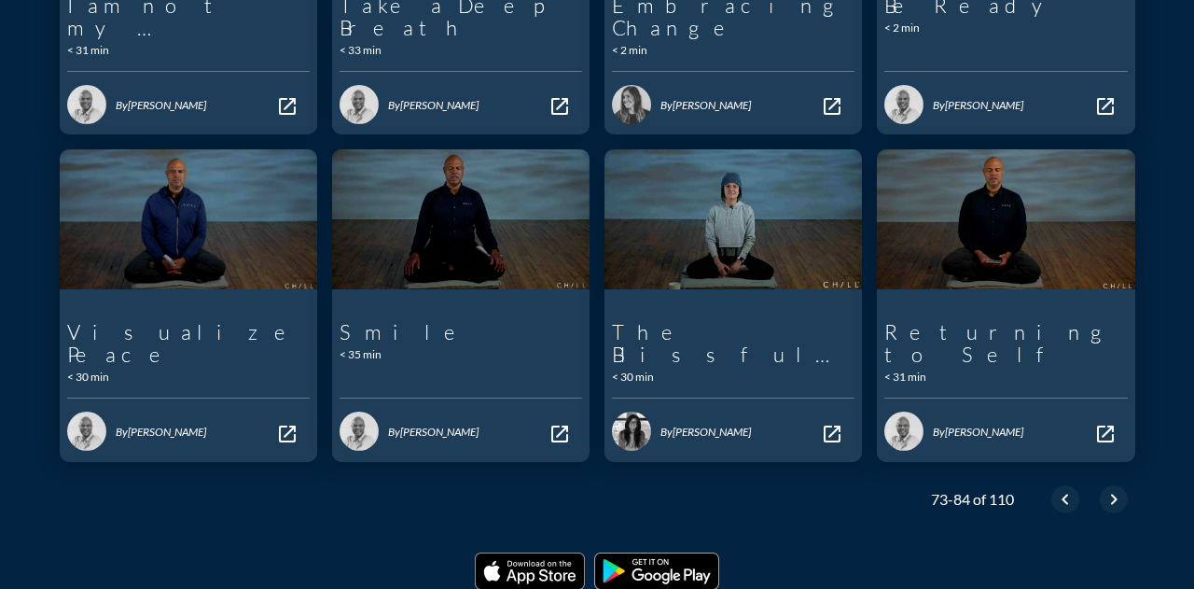
click at [1103, 488] on icon "chevron_right" at bounding box center [1114, 499] width 22 height 22
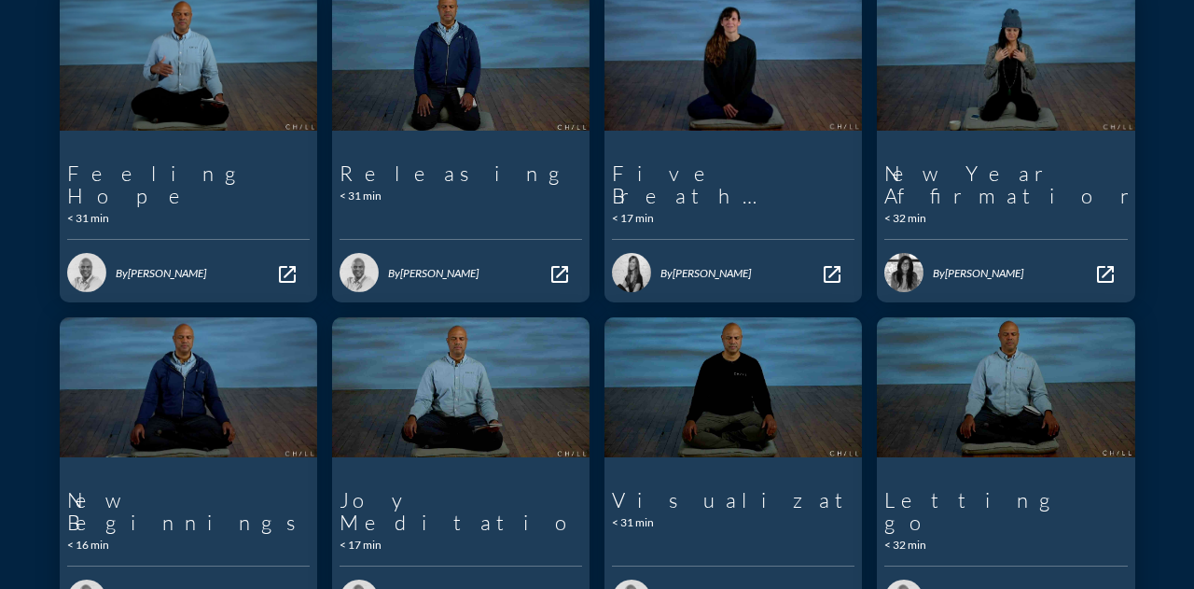
scroll to position [746, 0]
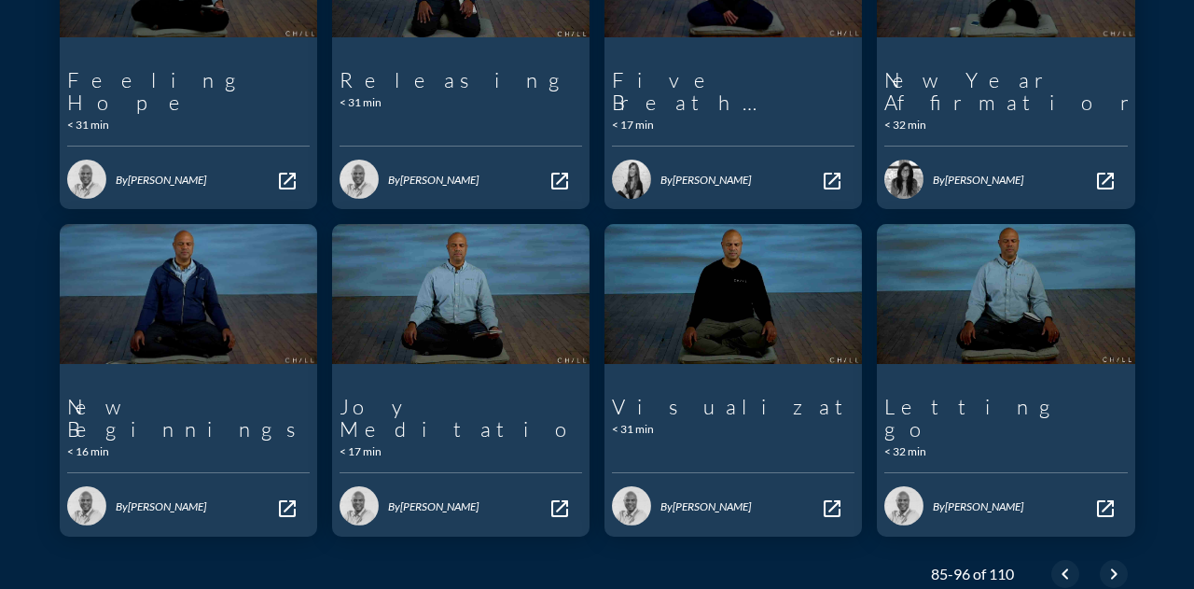
click at [1105, 562] on icon "chevron_right" at bounding box center [1114, 573] width 22 height 22
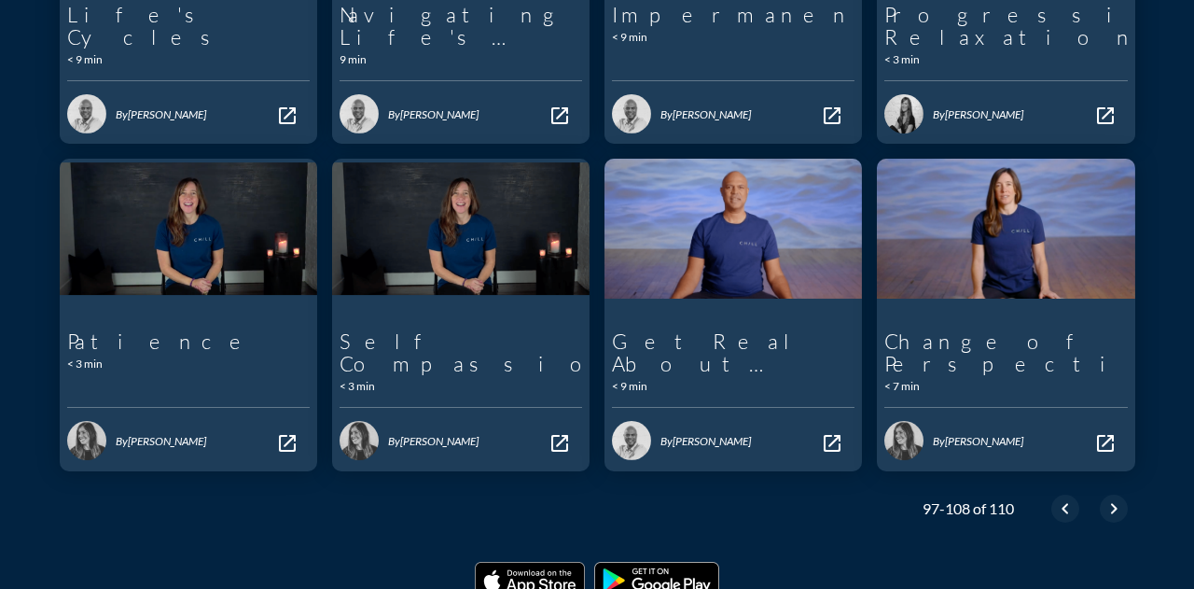
scroll to position [840, 0]
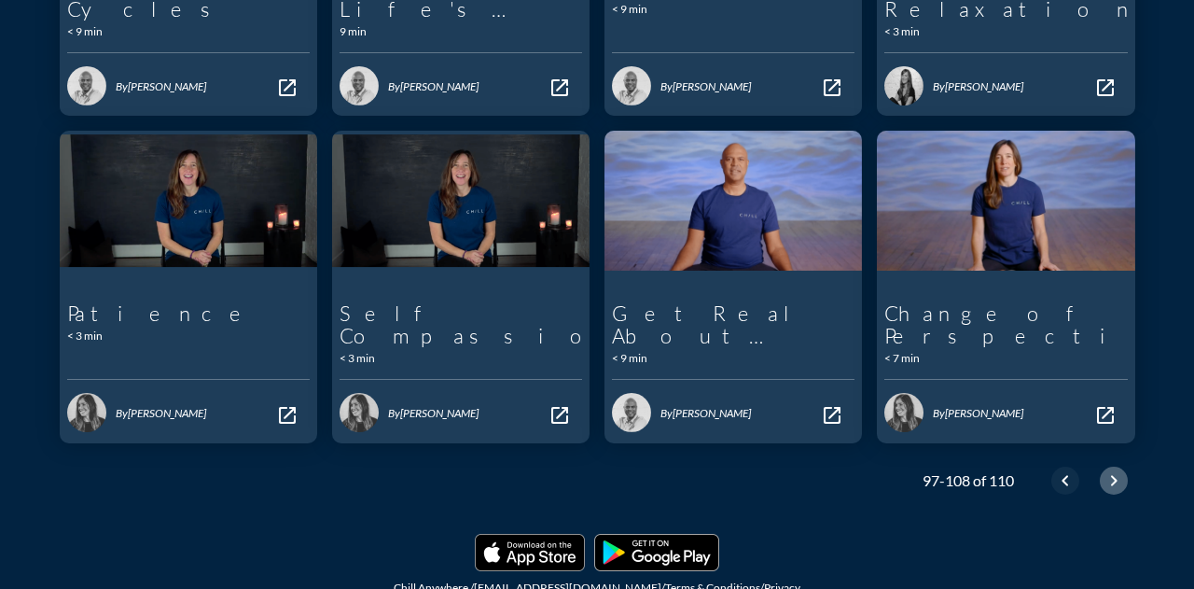
click at [1103, 469] on icon "chevron_right" at bounding box center [1114, 480] width 22 height 22
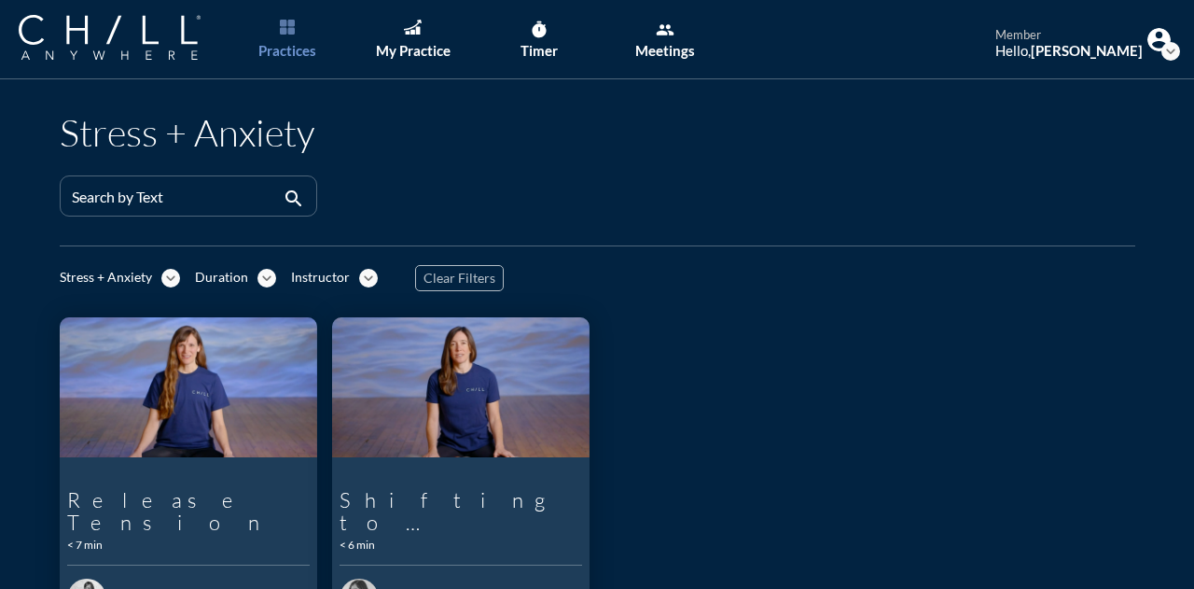
click at [161, 272] on icon "expand_more" at bounding box center [170, 278] width 19 height 19
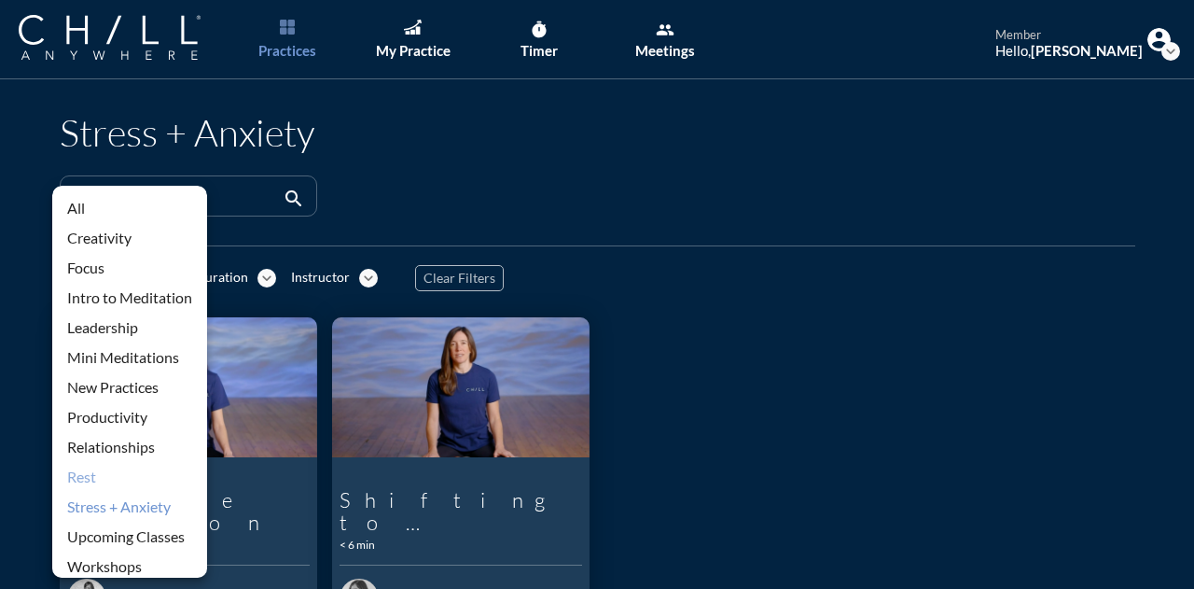
click at [126, 480] on div "Rest" at bounding box center [129, 476] width 125 height 22
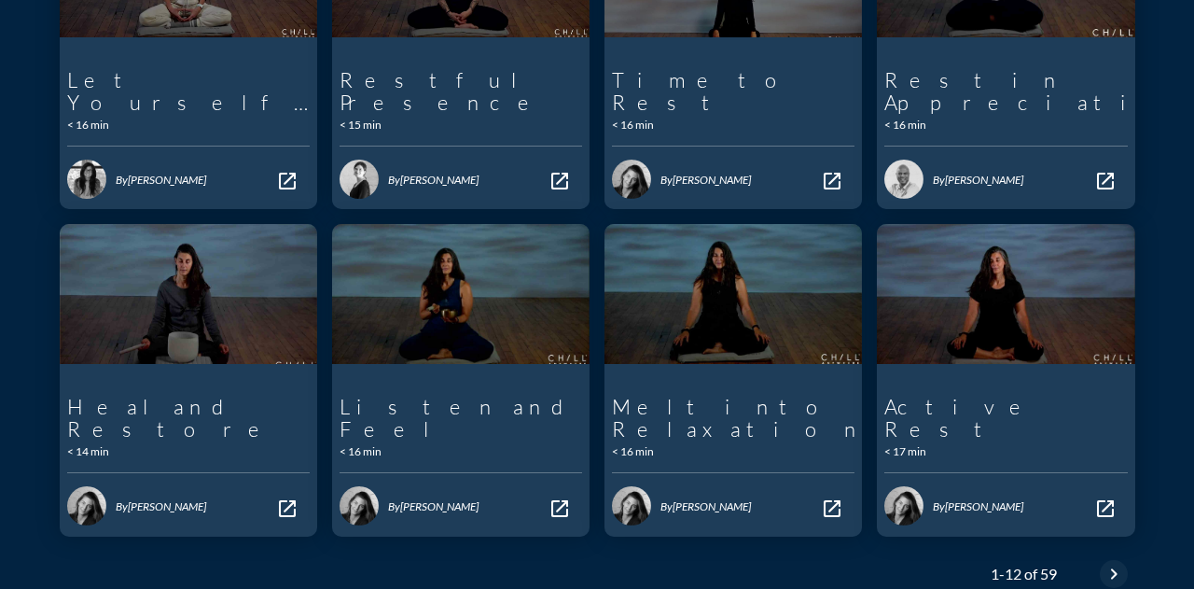
scroll to position [798, 0]
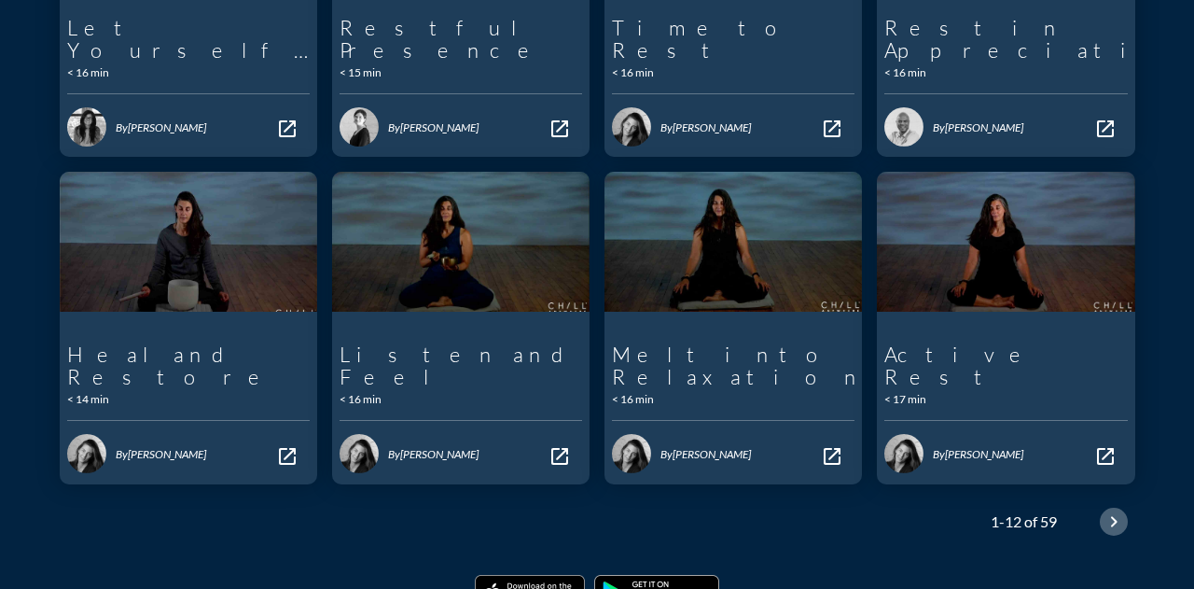
click at [1109, 510] on icon "chevron_right" at bounding box center [1114, 521] width 22 height 22
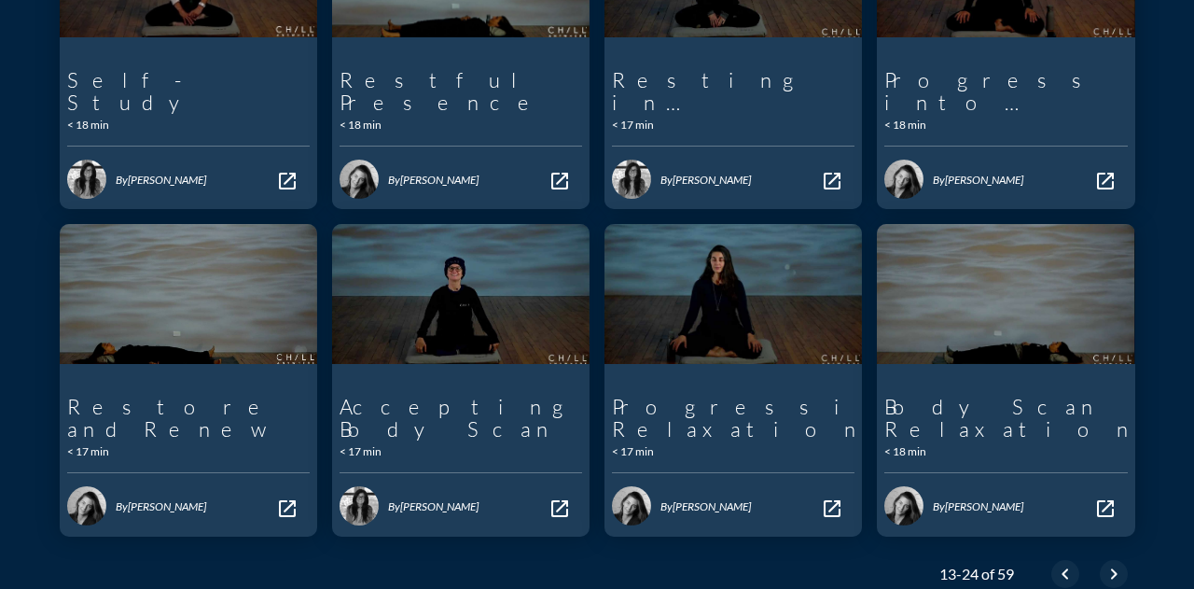
scroll to position [821, 0]
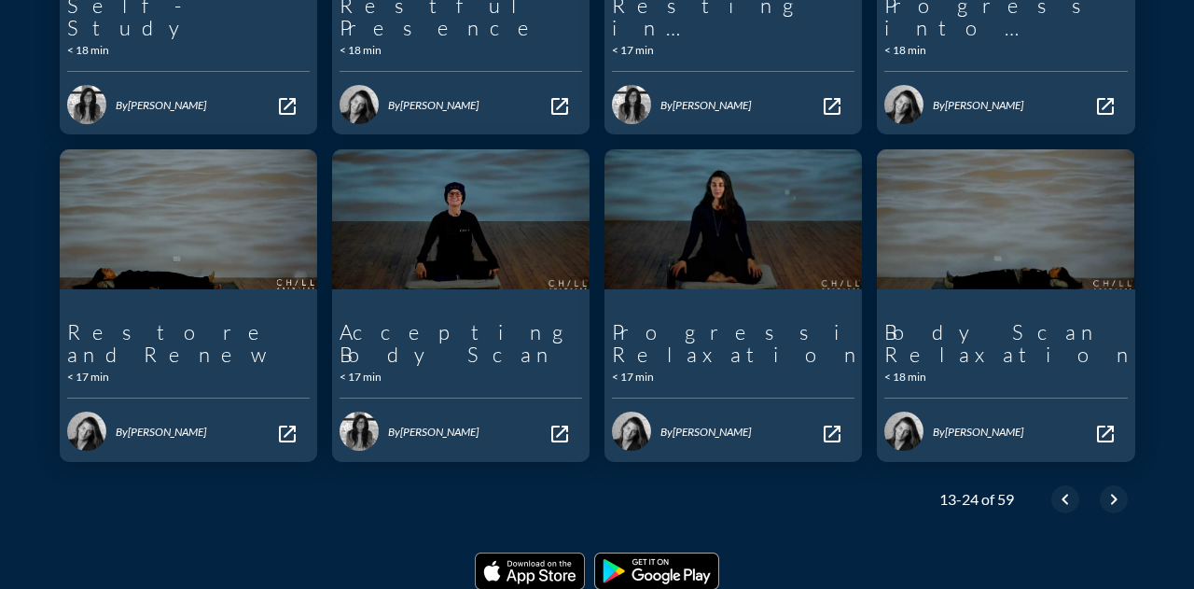
click at [1103, 488] on icon "chevron_right" at bounding box center [1114, 499] width 22 height 22
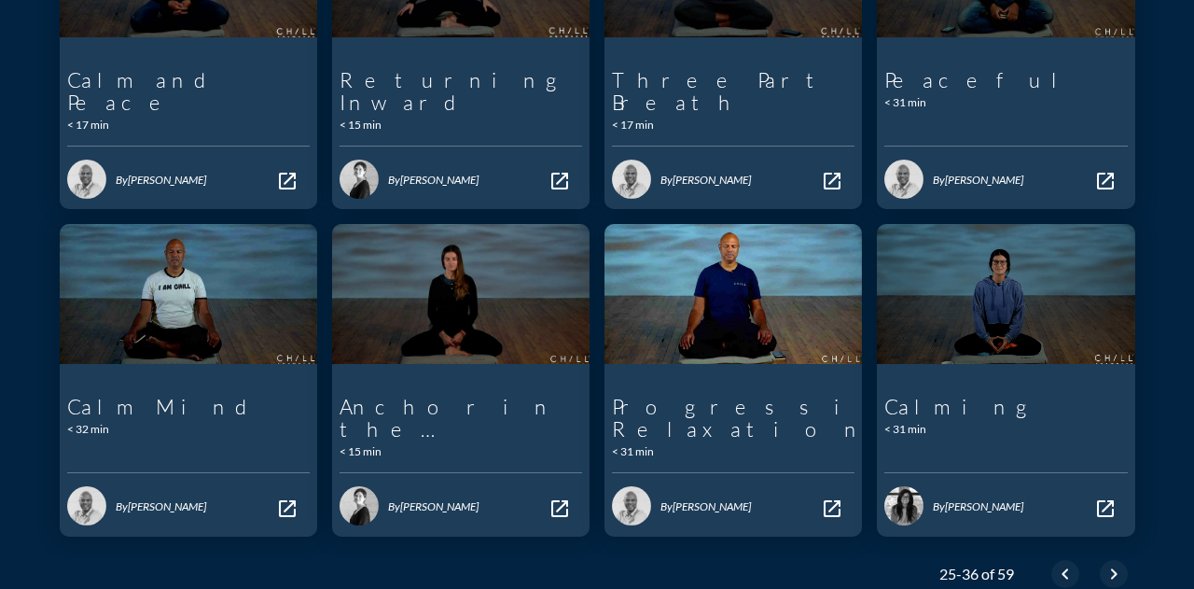
scroll to position [798, 0]
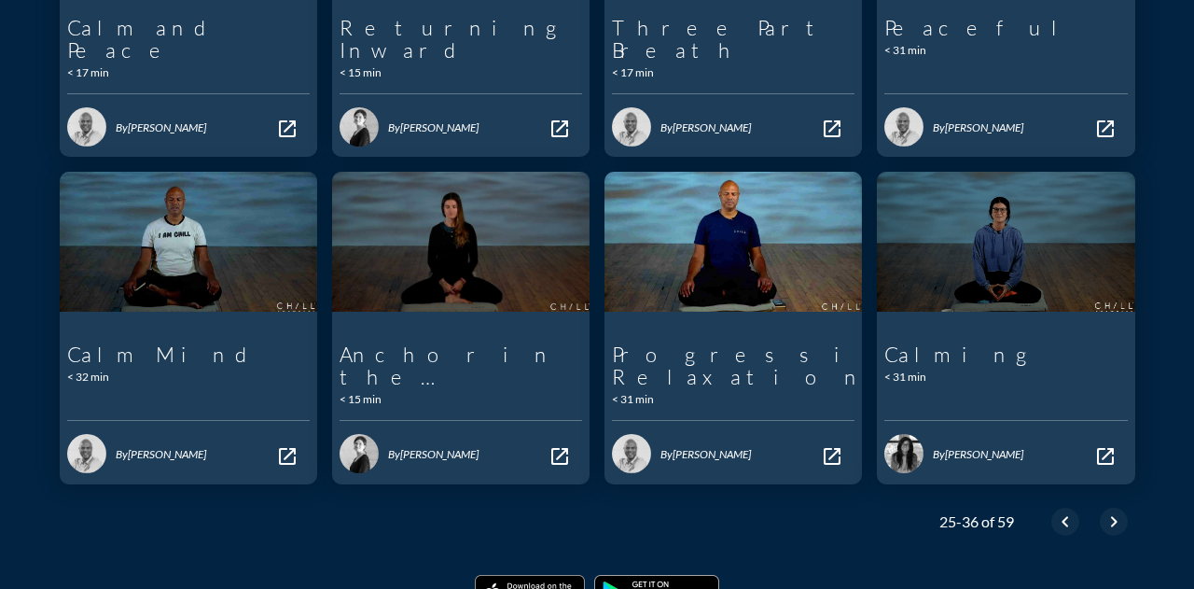
click at [1112, 510] on icon "chevron_right" at bounding box center [1114, 521] width 22 height 22
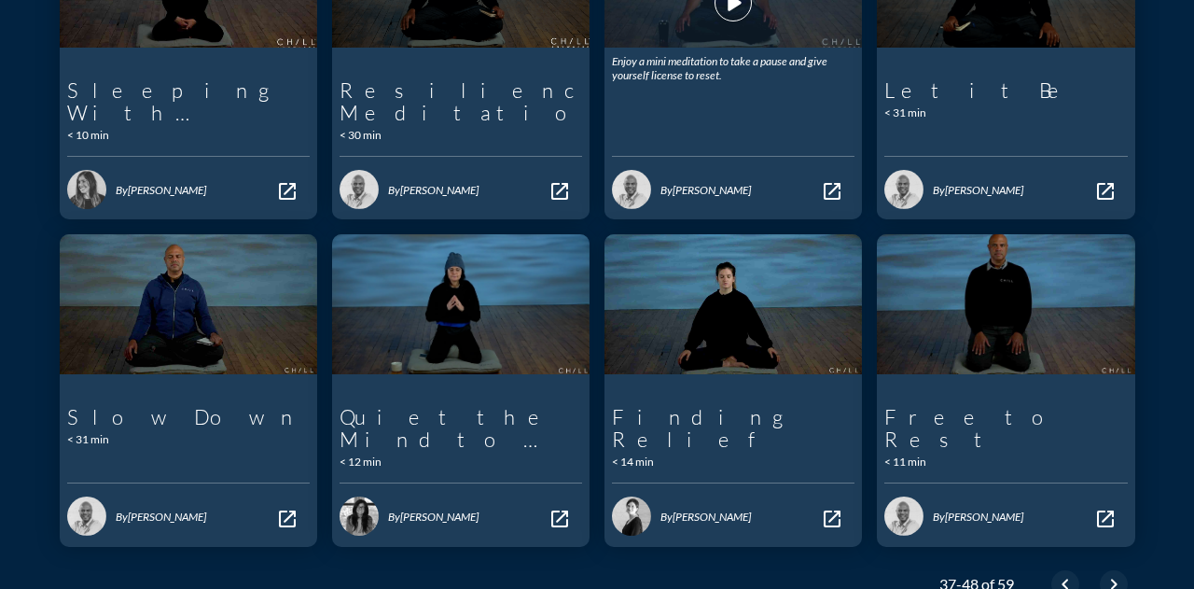
scroll to position [746, 0]
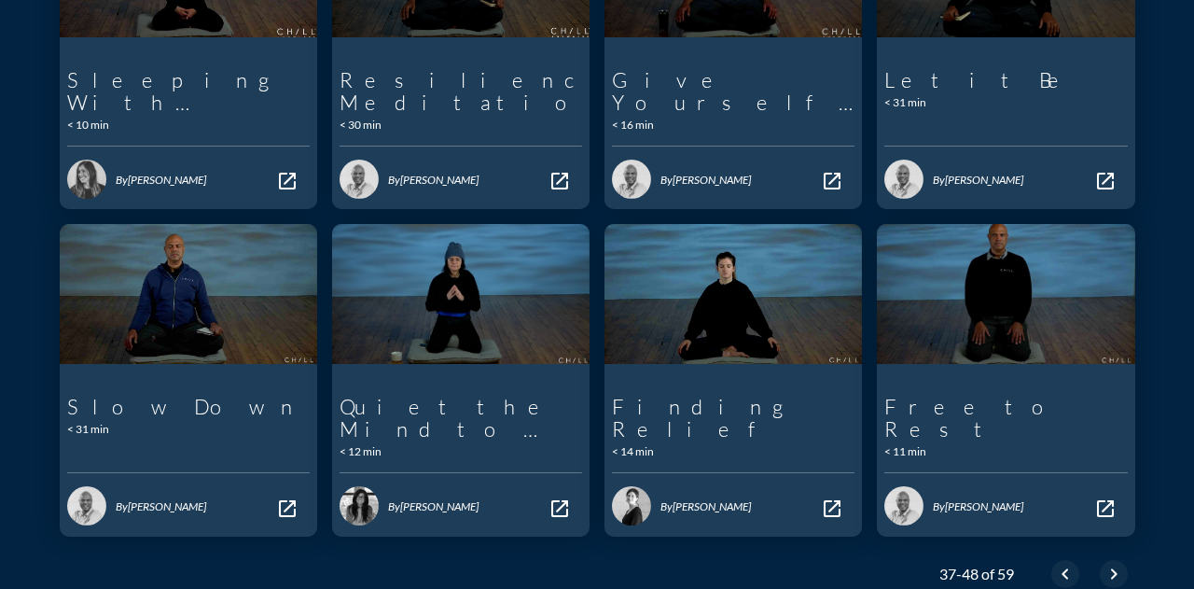
click at [1103, 562] on icon "chevron_right" at bounding box center [1114, 573] width 22 height 22
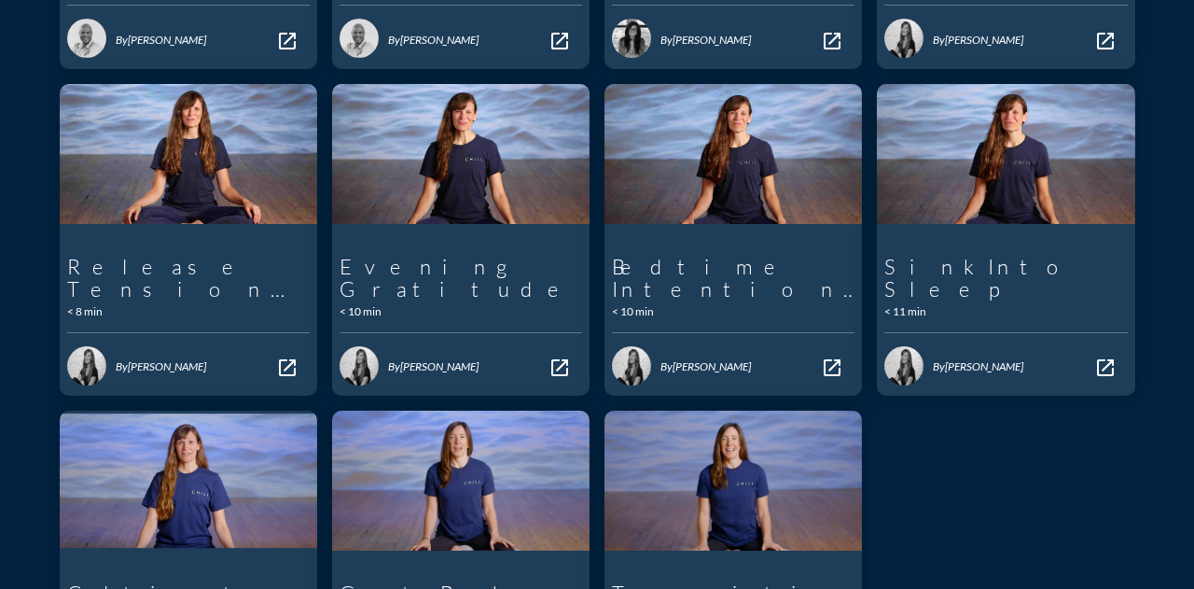
scroll to position [653, 0]
